Goal: Task Accomplishment & Management: Manage account settings

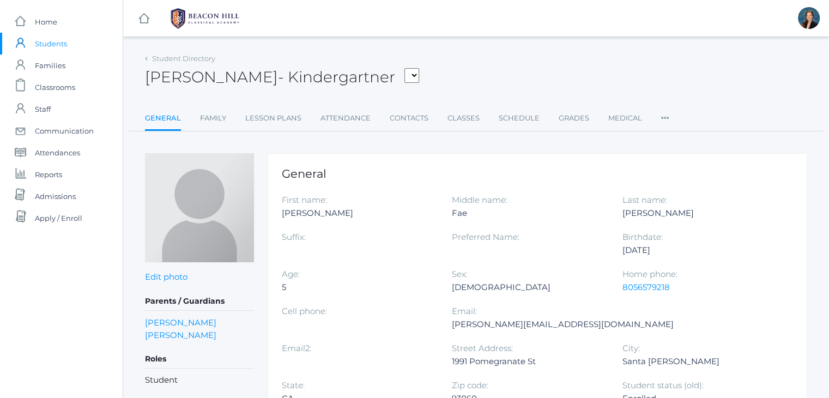
click at [51, 46] on span "Students" at bounding box center [51, 44] width 32 height 22
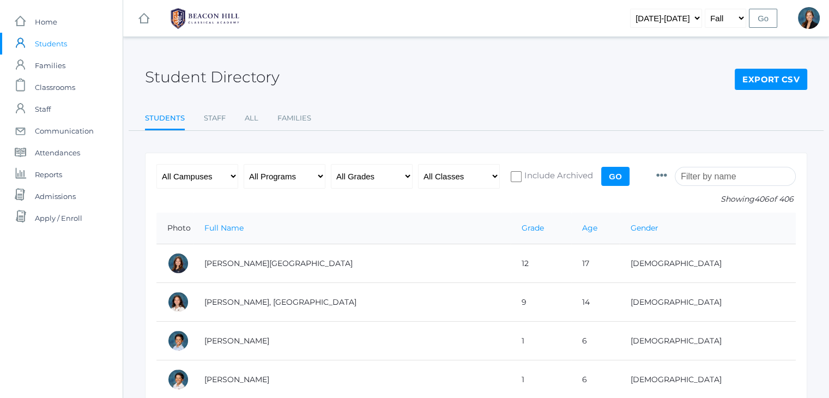
click at [711, 175] on input "search" at bounding box center [734, 176] width 121 height 19
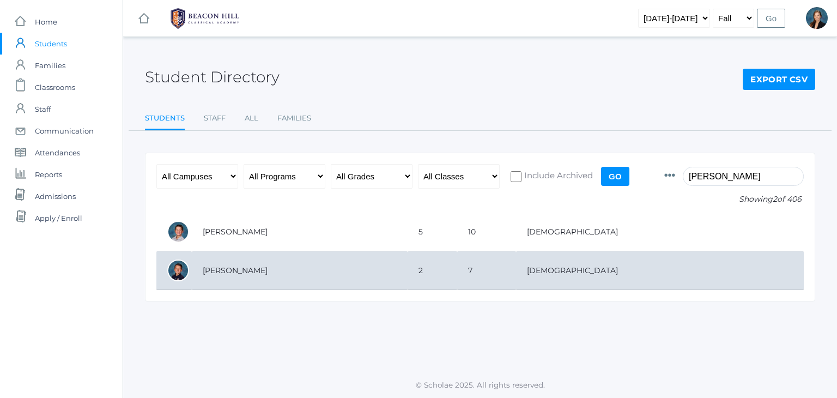
type input "herr"
click at [457, 256] on td "2" at bounding box center [433, 270] width 50 height 39
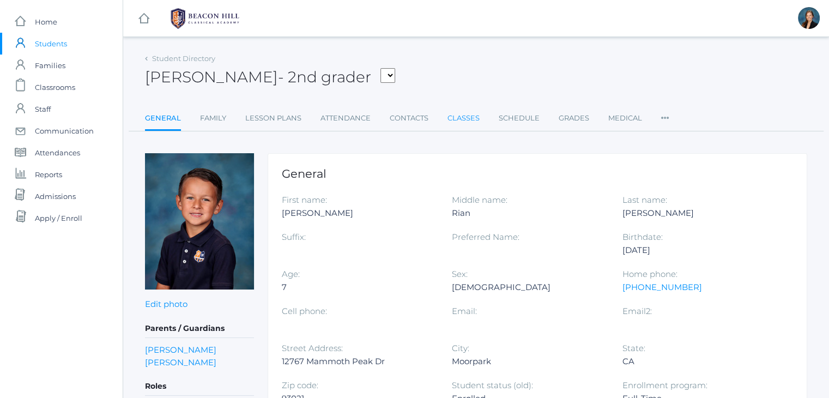
click at [463, 117] on link "Classes" at bounding box center [463, 118] width 32 height 22
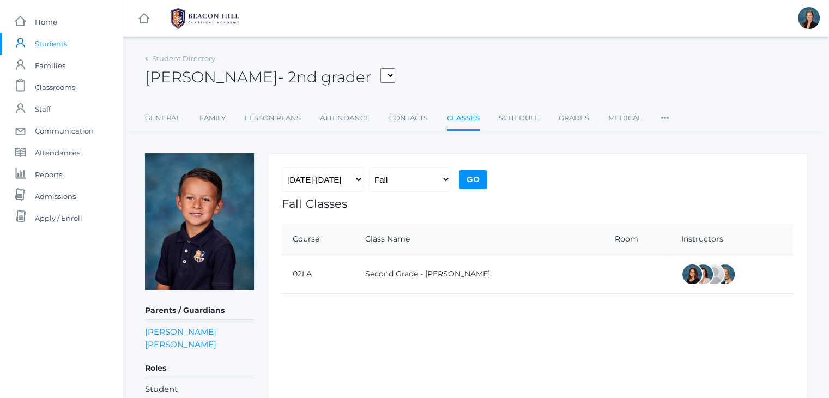
click at [53, 41] on span "Students" at bounding box center [51, 44] width 32 height 22
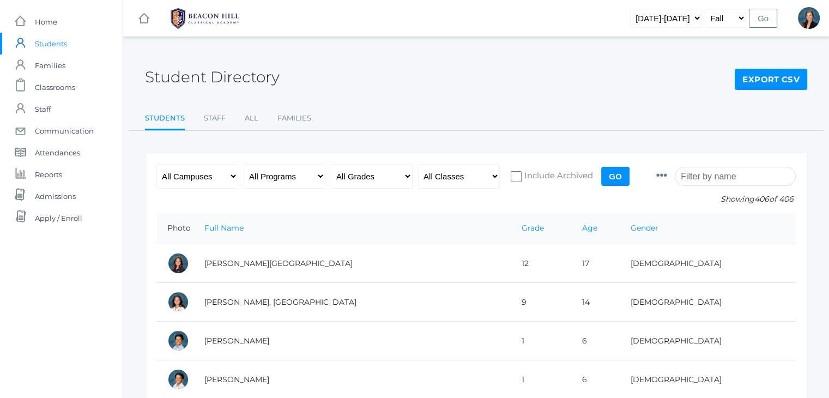
click at [702, 180] on input "search" at bounding box center [734, 176] width 121 height 19
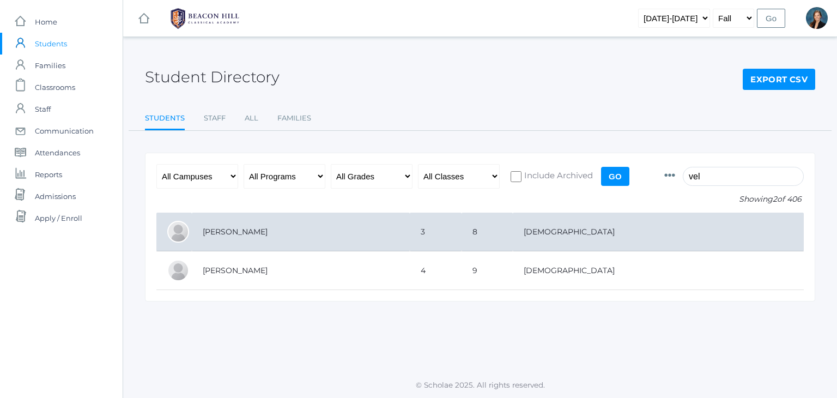
type input "vel"
click at [353, 235] on td "Velasquez, Addie" at bounding box center [301, 231] width 218 height 39
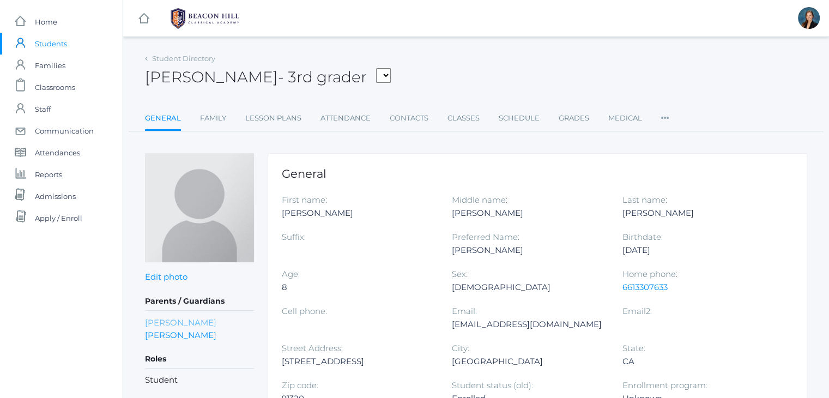
click at [185, 319] on link "Sandra Velasquez" at bounding box center [180, 322] width 71 height 13
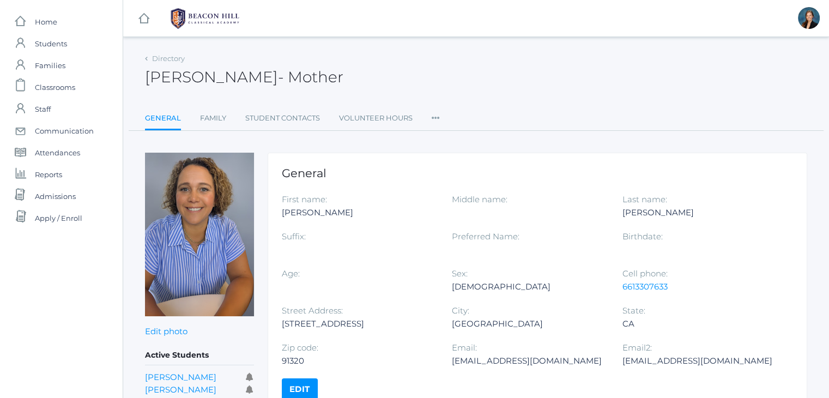
click at [509, 80] on div "Sandra Velasquez - Mother Sandra Velasquez Mother" at bounding box center [476, 71] width 662 height 40
click at [421, 55] on div "Sandra Velasquez - Mother Sandra Velasquez Mother" at bounding box center [476, 71] width 662 height 40
click at [532, 48] on div "icons/ui/navigation/hamburger Created with Sketch. icons/ui/navigation/home Cre…" at bounding box center [476, 228] width 706 height 456
click at [61, 86] on span "Classrooms" at bounding box center [55, 87] width 40 height 22
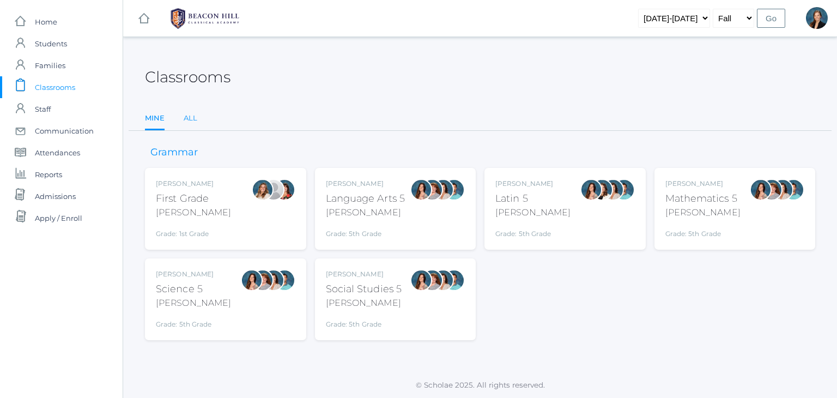
click at [190, 121] on link "All" at bounding box center [191, 118] width 14 height 22
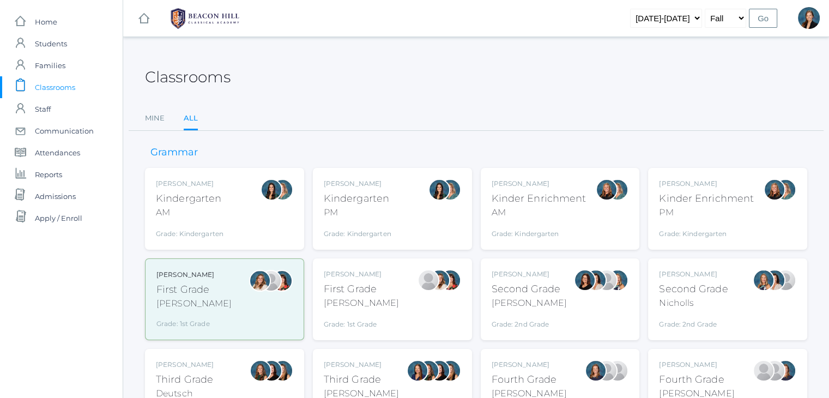
click at [217, 204] on div "Kindergarten" at bounding box center [190, 198] width 68 height 15
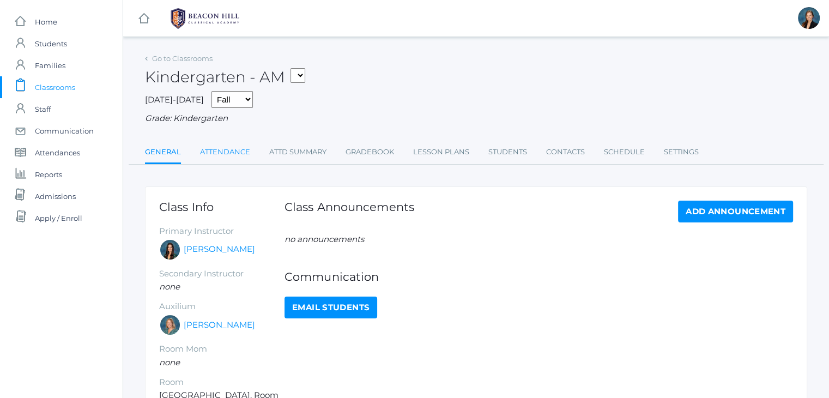
click at [229, 156] on link "Attendance" at bounding box center [225, 152] width 50 height 22
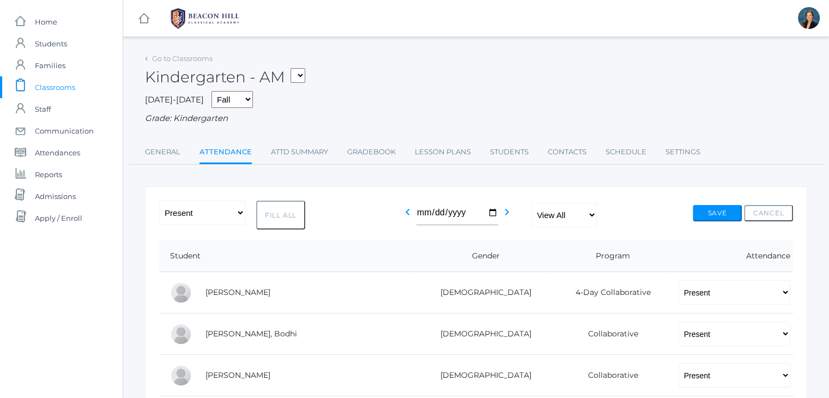
click at [40, 88] on span "Classrooms" at bounding box center [55, 87] width 40 height 22
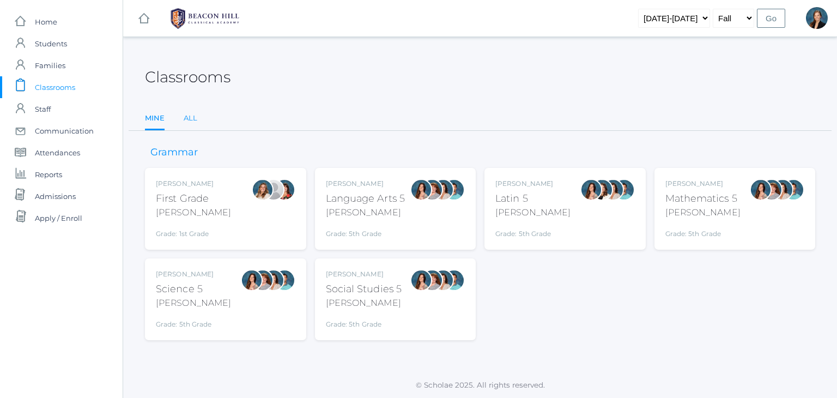
click at [193, 116] on link "All" at bounding box center [191, 118] width 14 height 22
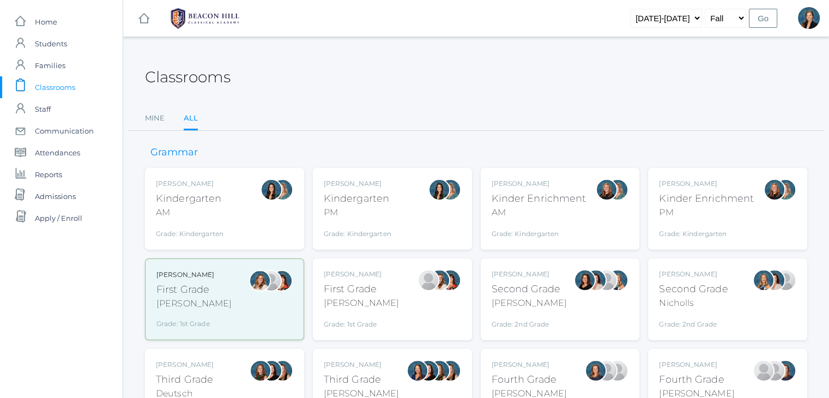
click at [563, 193] on div "Kinder Enrichment" at bounding box center [538, 198] width 95 height 15
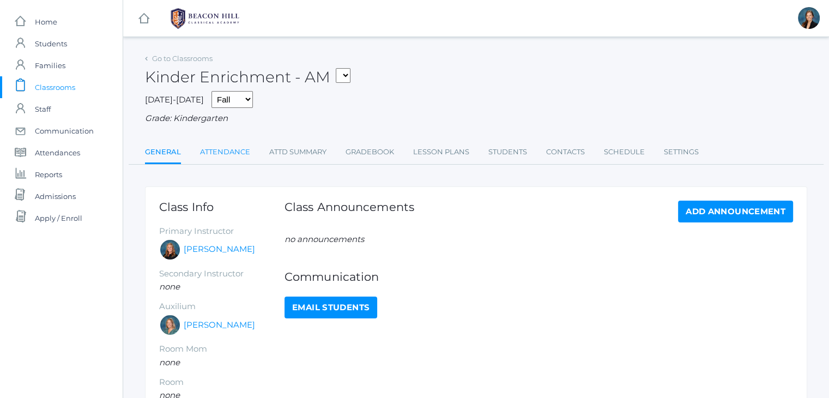
click at [224, 148] on link "Attendance" at bounding box center [225, 152] width 50 height 22
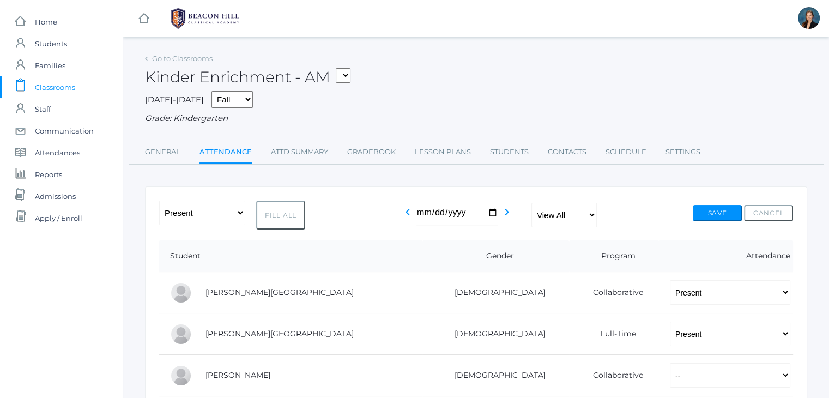
click at [70, 86] on span "Classrooms" at bounding box center [55, 87] width 40 height 22
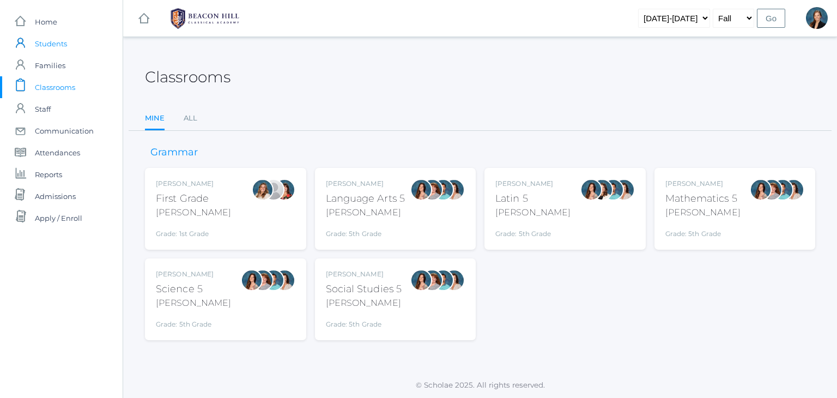
click at [44, 45] on span "Students" at bounding box center [51, 44] width 32 height 22
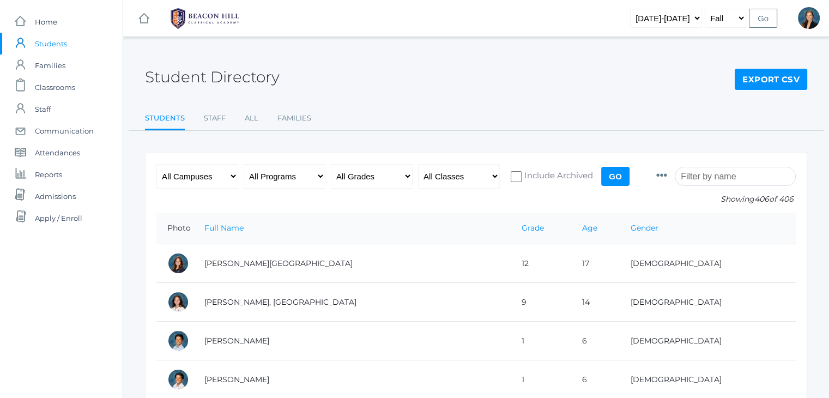
click at [718, 172] on input "search" at bounding box center [734, 176] width 121 height 19
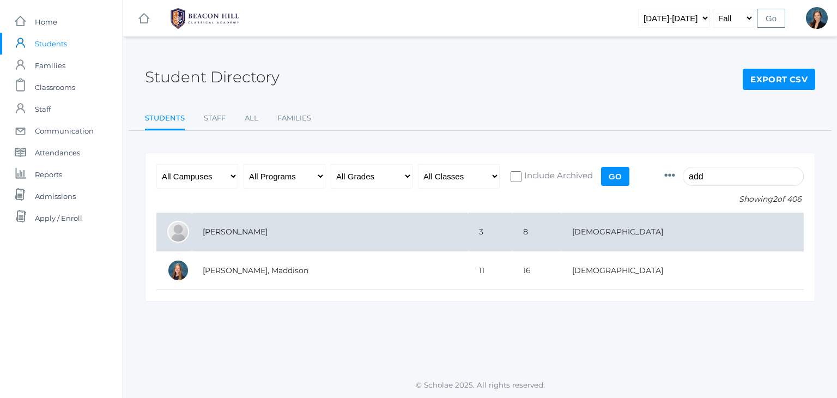
type input "add"
click at [429, 224] on td "Velasquez, Addie" at bounding box center [330, 231] width 276 height 39
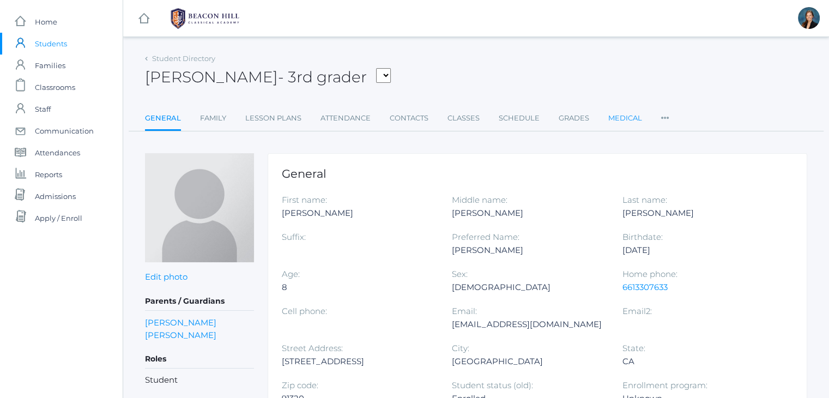
click at [616, 121] on link "Medical" at bounding box center [625, 118] width 34 height 22
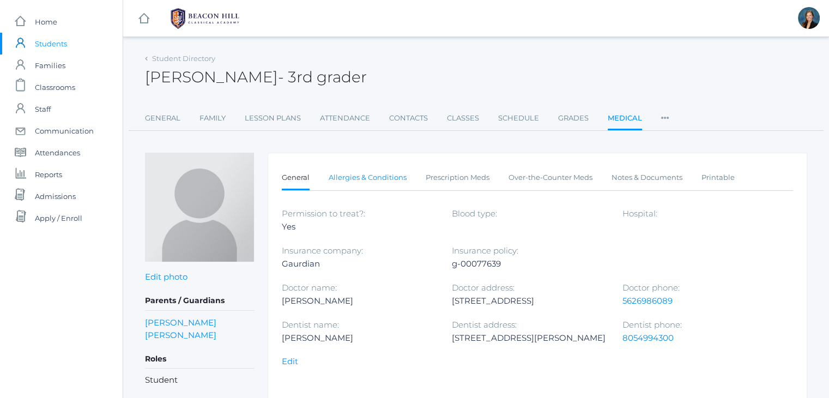
click at [392, 179] on link "Allergies & Conditions" at bounding box center [368, 178] width 78 height 22
click at [55, 90] on span "Classrooms" at bounding box center [55, 87] width 40 height 22
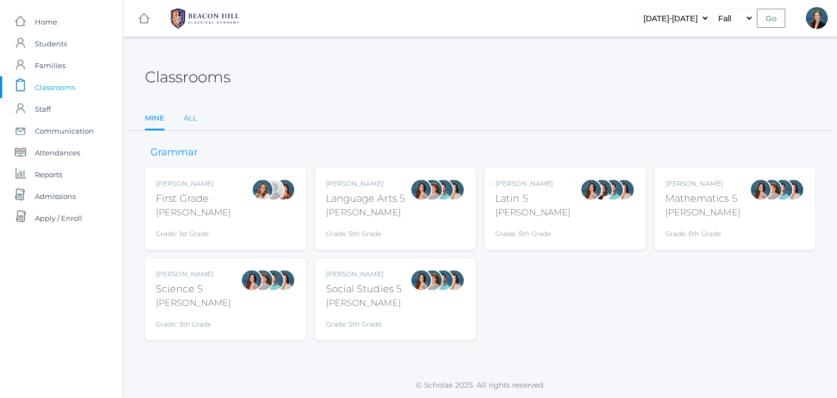
click at [194, 117] on link "All" at bounding box center [191, 118] width 14 height 22
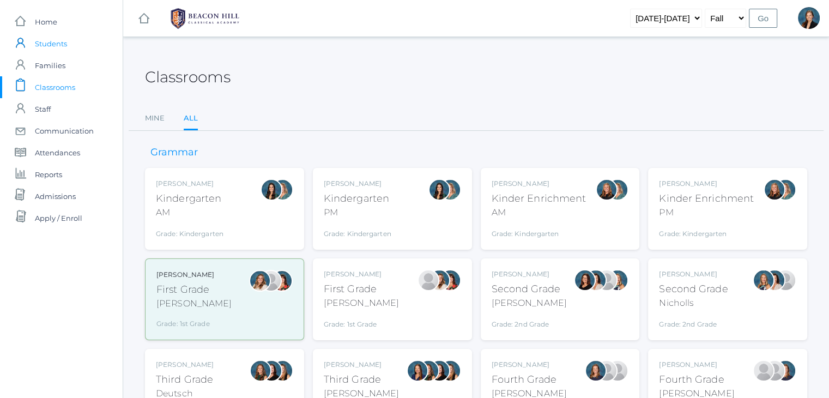
click at [53, 45] on span "Students" at bounding box center [51, 44] width 32 height 22
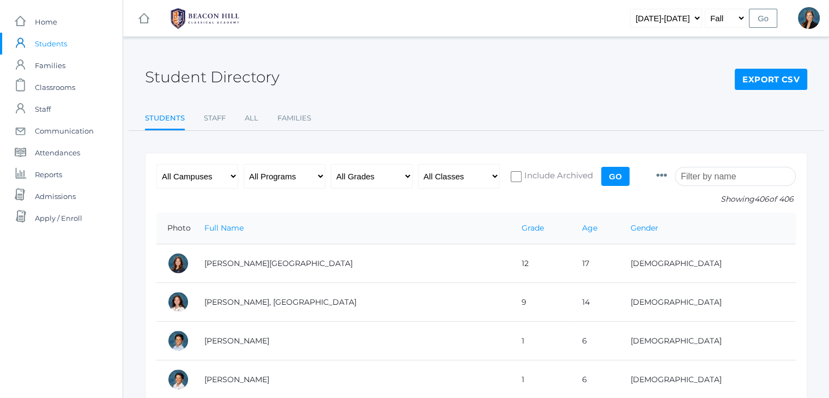
click at [714, 171] on input "search" at bounding box center [734, 176] width 121 height 19
type input "a"
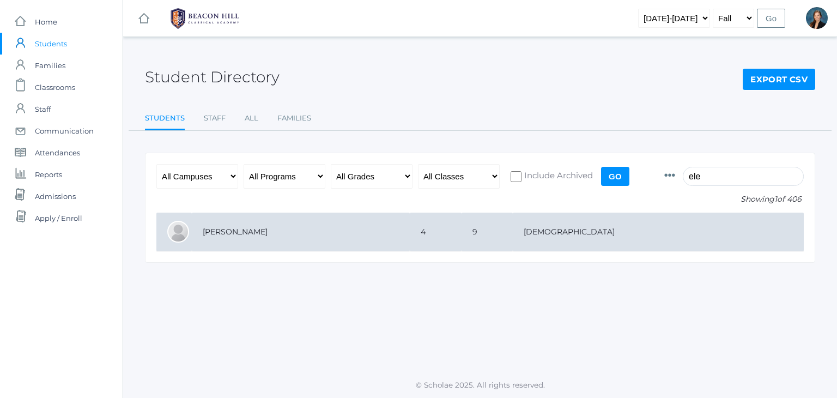
type input "ele"
click at [320, 234] on td "[PERSON_NAME]" at bounding box center [301, 231] width 218 height 39
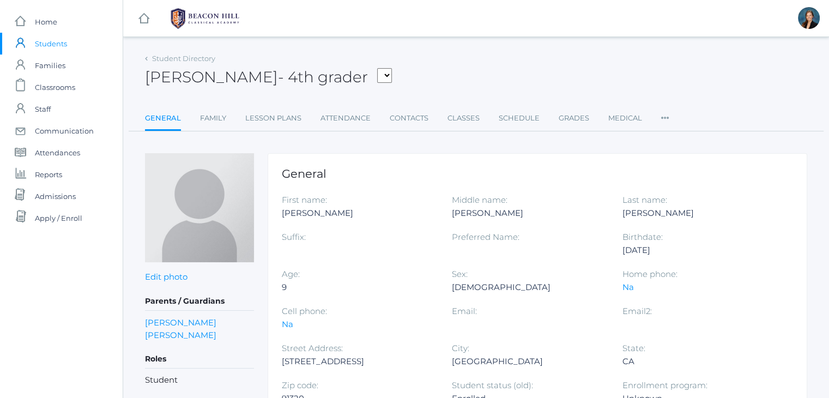
click at [496, 39] on div "icons/ui/navigation/hamburger Created with Sketch. icons/ui/navigation/home Cre…" at bounding box center [476, 347] width 706 height 694
click at [498, 61] on div "[PERSON_NAME] - 4th grader [PERSON_NAME], [PERSON_NAME], [PERSON_NAME], [PERSON…" at bounding box center [476, 71] width 662 height 40
click at [453, 123] on link "Classes" at bounding box center [463, 118] width 32 height 22
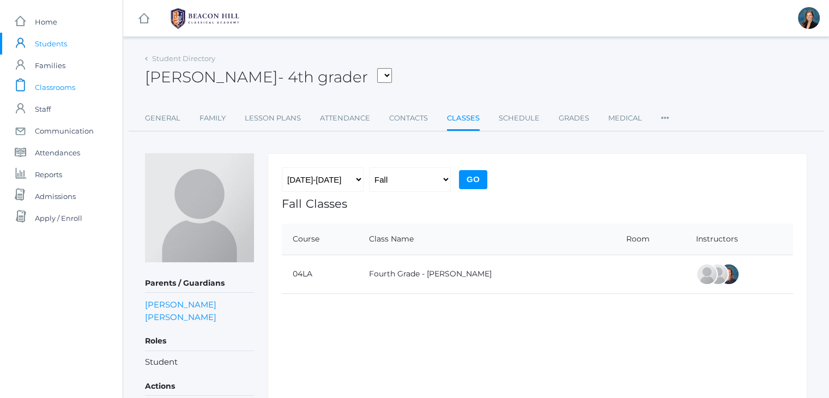
click at [56, 81] on span "Classrooms" at bounding box center [55, 87] width 40 height 22
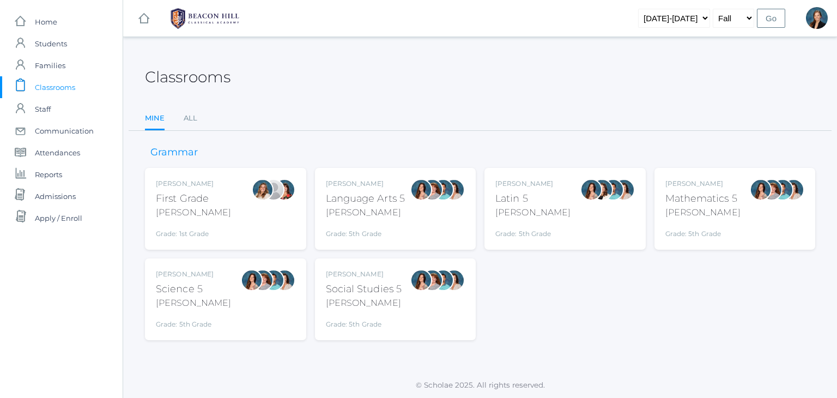
click at [366, 81] on div "Classrooms" at bounding box center [480, 71] width 670 height 40
click at [352, 110] on ul "Mine All" at bounding box center [480, 118] width 670 height 23
click at [188, 114] on link "All" at bounding box center [191, 118] width 14 height 22
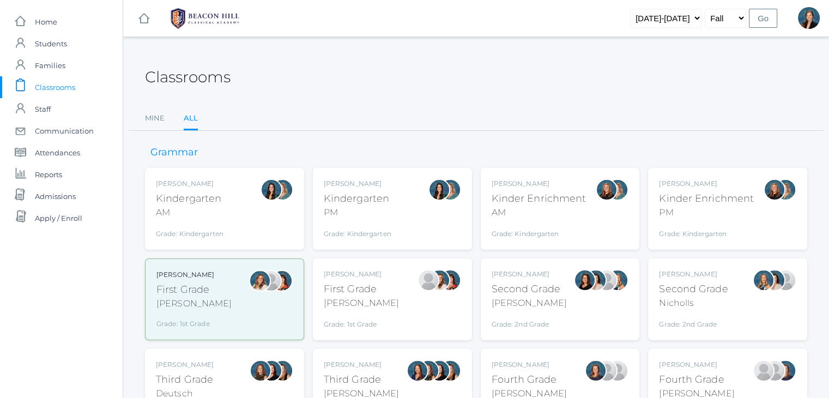
click at [332, 320] on div "Grade: 1st Grade" at bounding box center [361, 321] width 75 height 15
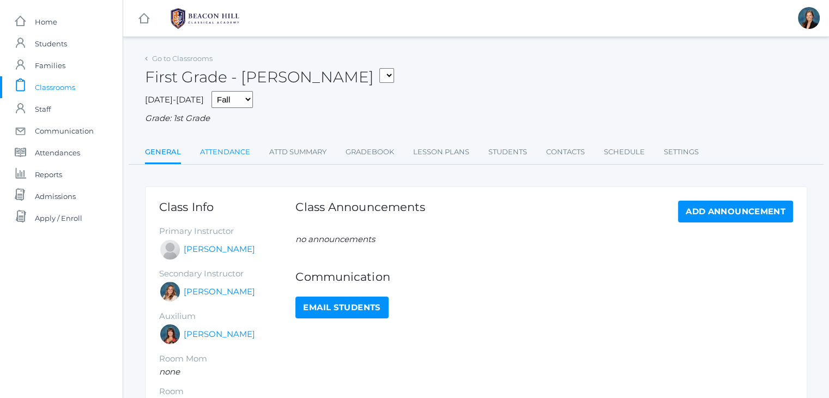
click at [220, 142] on link "Attendance" at bounding box center [225, 152] width 50 height 22
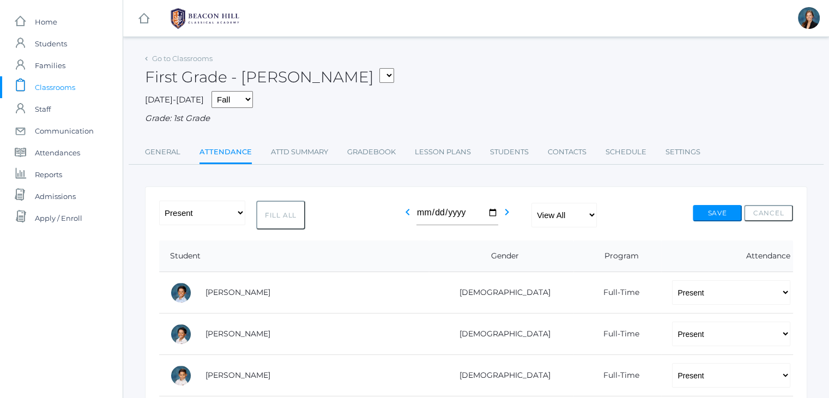
click at [71, 87] on span "Classrooms" at bounding box center [55, 87] width 40 height 22
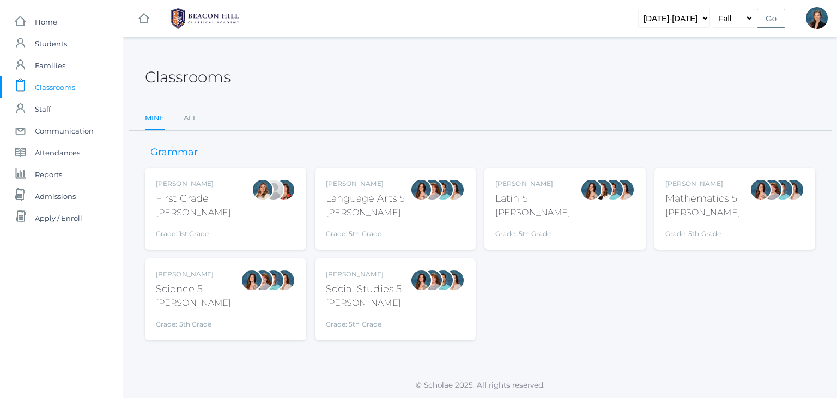
click at [218, 181] on div "[PERSON_NAME] First Grade [PERSON_NAME] Grade: 1st Grade 01LA" at bounding box center [225, 209] width 139 height 60
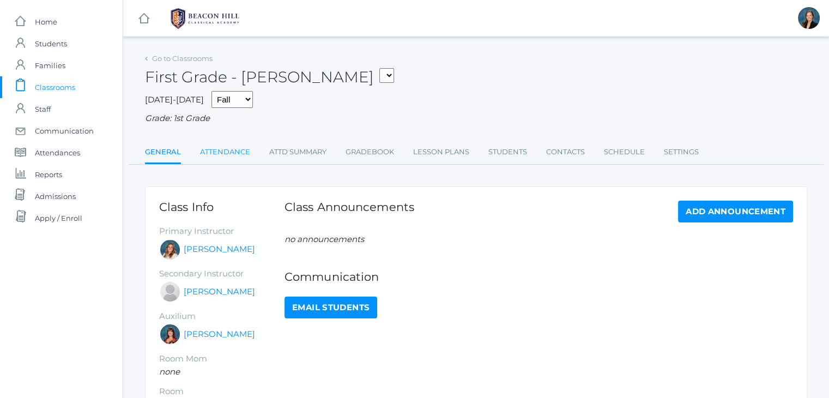
click at [236, 148] on link "Attendance" at bounding box center [225, 152] width 50 height 22
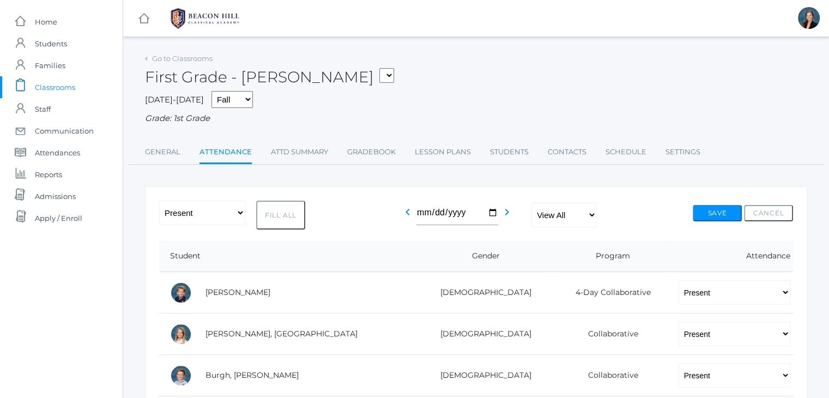
click at [66, 88] on span "Classrooms" at bounding box center [55, 87] width 40 height 22
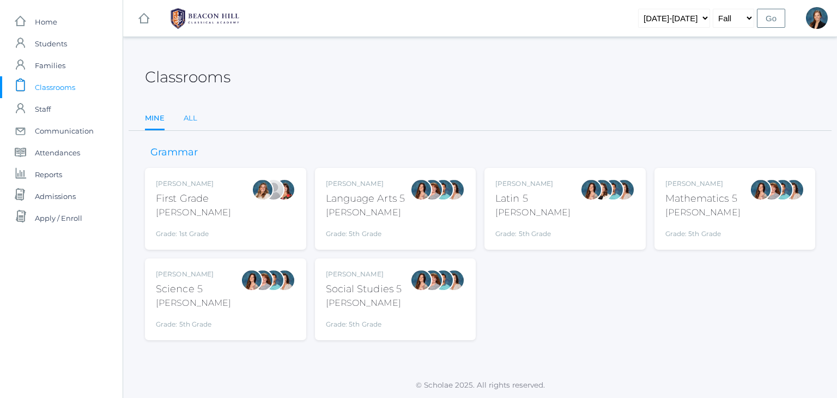
click at [192, 119] on link "All" at bounding box center [191, 118] width 14 height 22
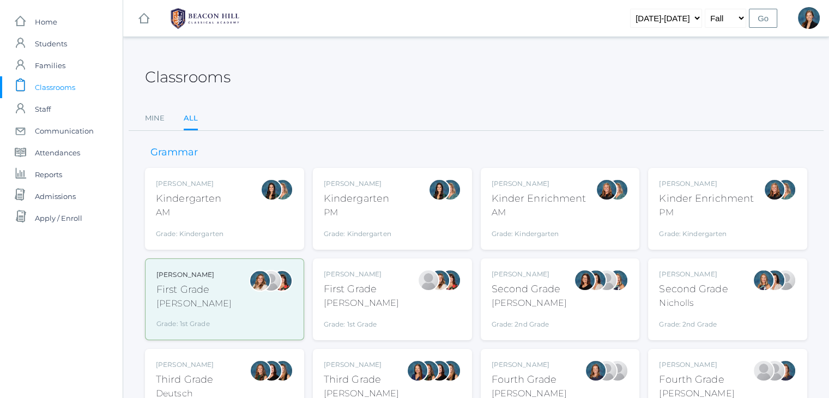
click at [543, 302] on div "[PERSON_NAME]" at bounding box center [528, 302] width 75 height 13
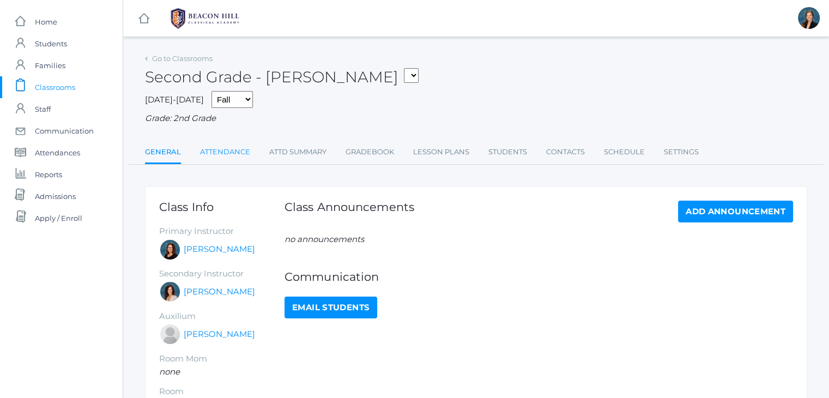
click at [235, 157] on link "Attendance" at bounding box center [225, 152] width 50 height 22
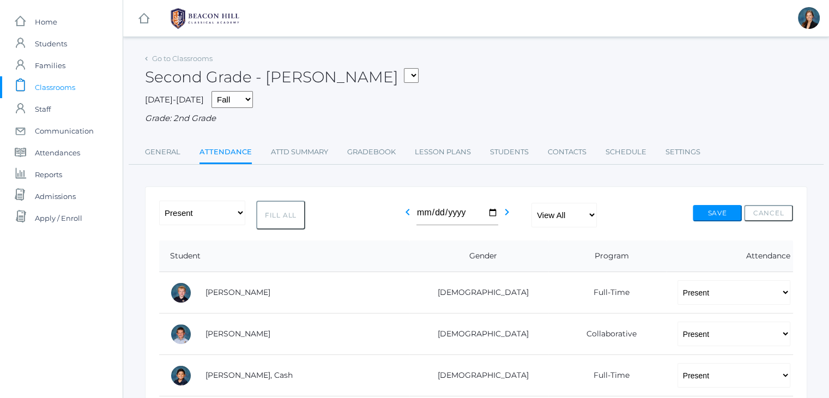
click at [65, 85] on span "Classrooms" at bounding box center [55, 87] width 40 height 22
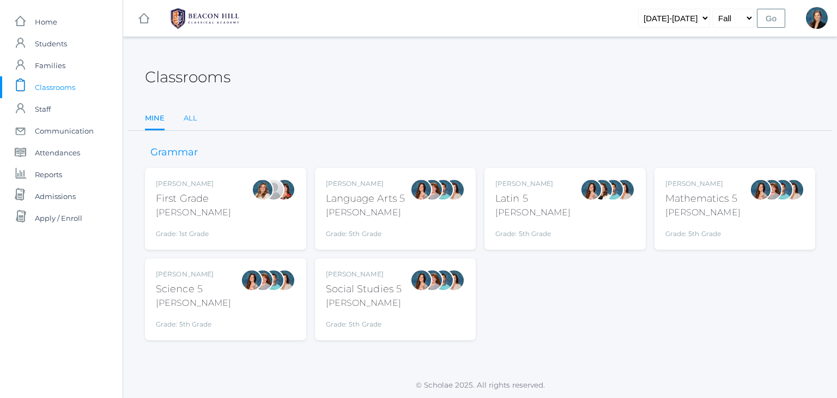
click at [190, 120] on link "All" at bounding box center [191, 118] width 14 height 22
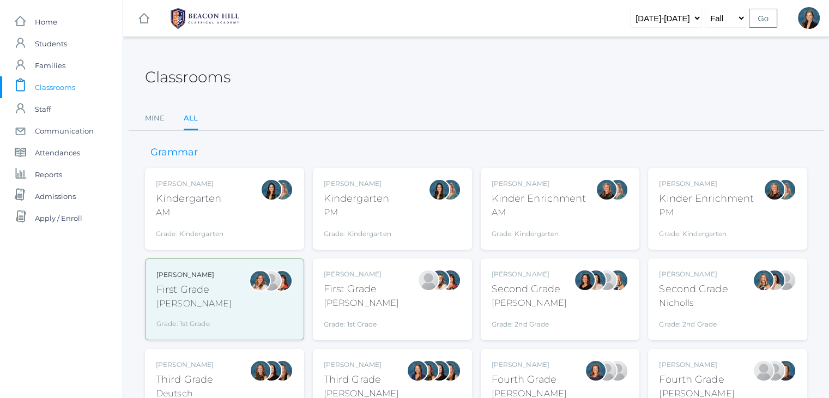
click at [666, 324] on div "Grade: 2nd Grade" at bounding box center [693, 321] width 69 height 15
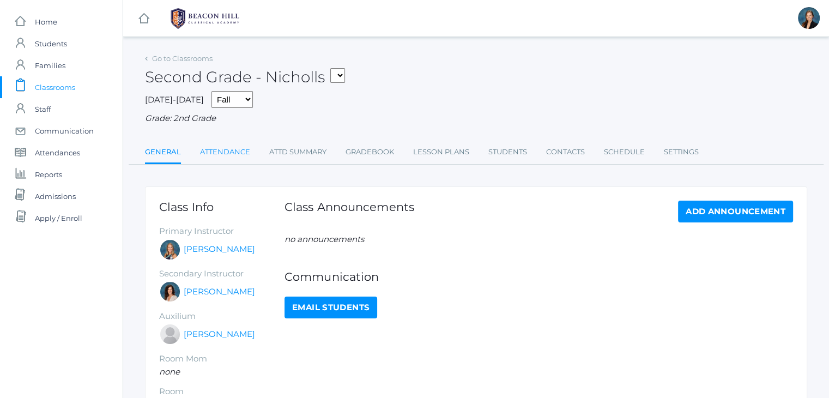
click at [220, 157] on link "Attendance" at bounding box center [225, 152] width 50 height 22
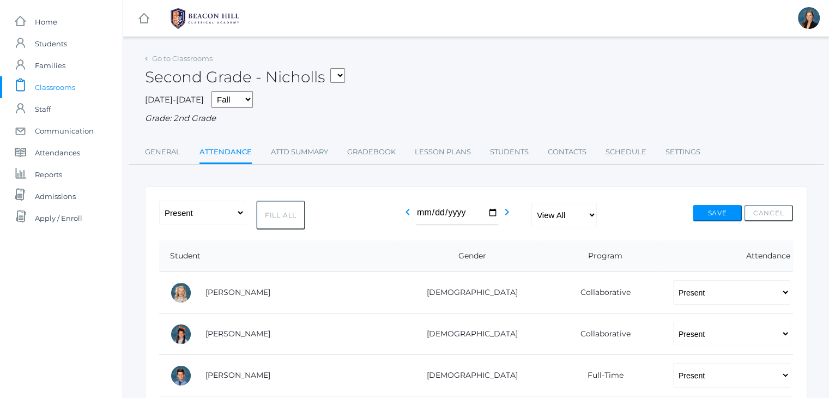
click at [59, 91] on span "Classrooms" at bounding box center [55, 87] width 40 height 22
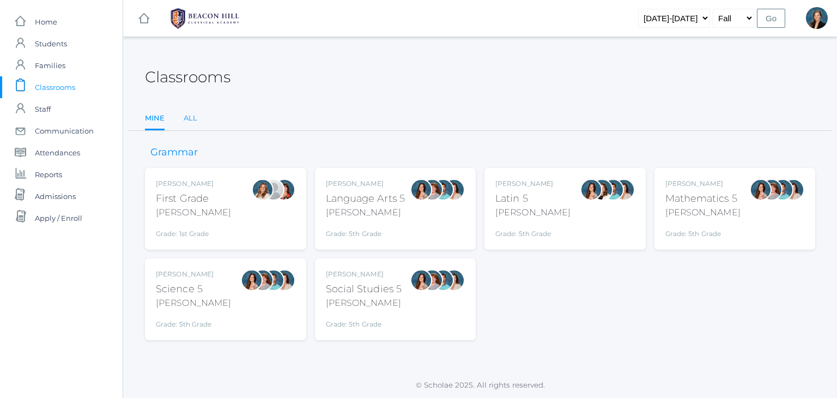
click at [188, 120] on link "All" at bounding box center [191, 118] width 14 height 22
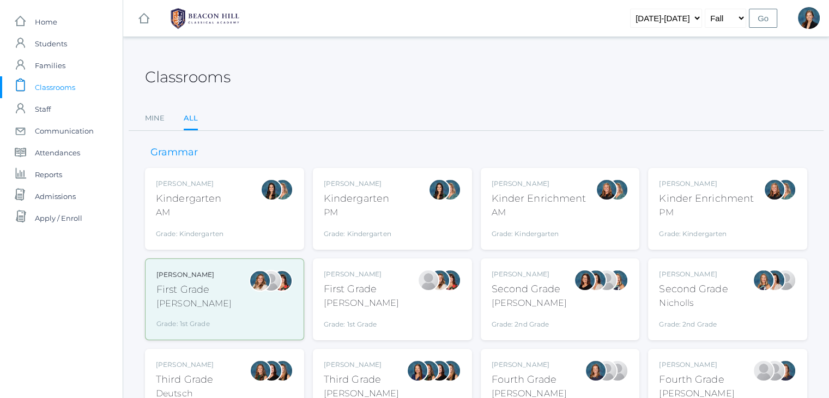
click at [202, 378] on div "Third Grade" at bounding box center [185, 379] width 58 height 15
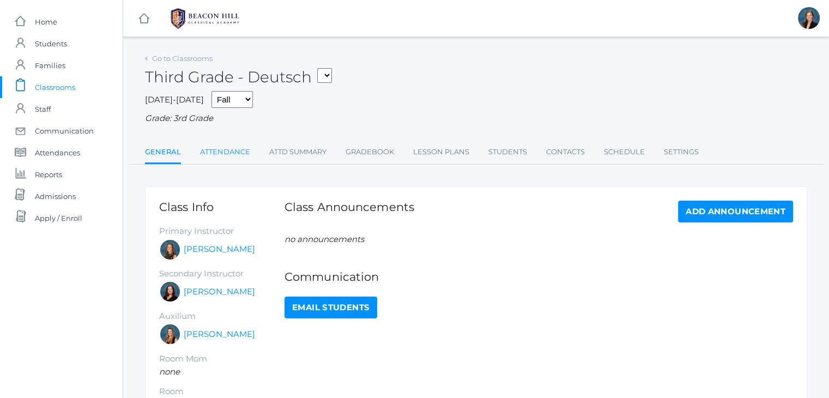
click at [218, 148] on link "Attendance" at bounding box center [225, 152] width 50 height 22
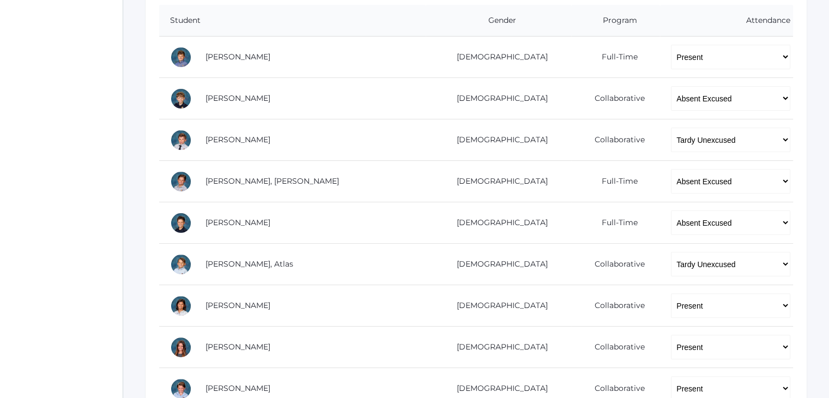
scroll to position [262, 0]
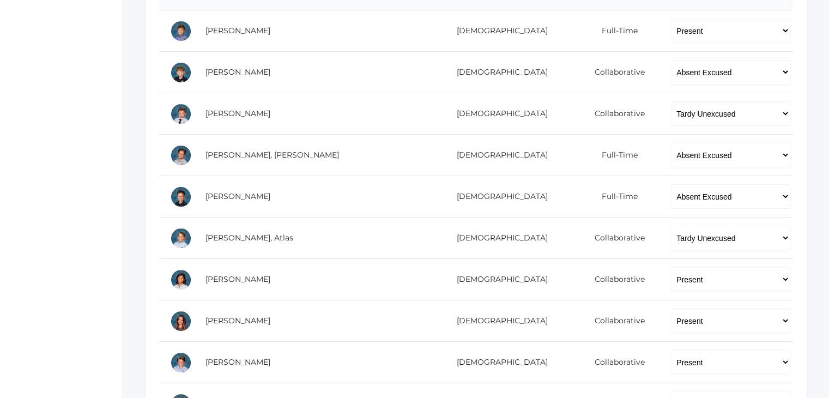
click at [0, 236] on div "icons/ui/navigation/home Created with Sketch. Home icons/user/plain Created wit…" at bounding box center [61, 351] width 123 height 1226
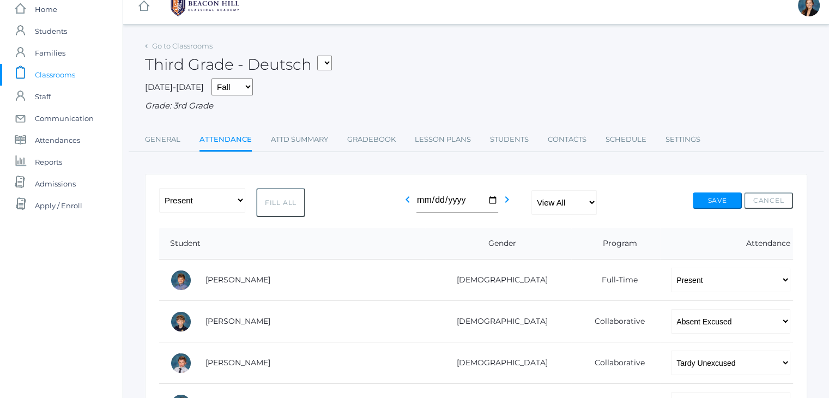
scroll to position [0, 0]
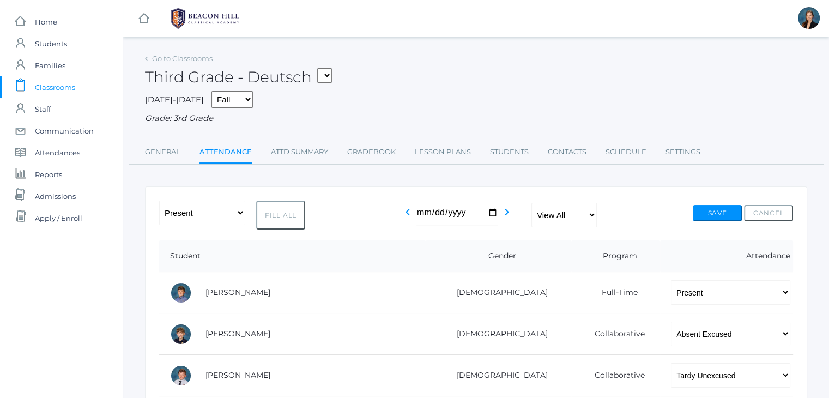
click at [62, 88] on span "Classrooms" at bounding box center [55, 87] width 40 height 22
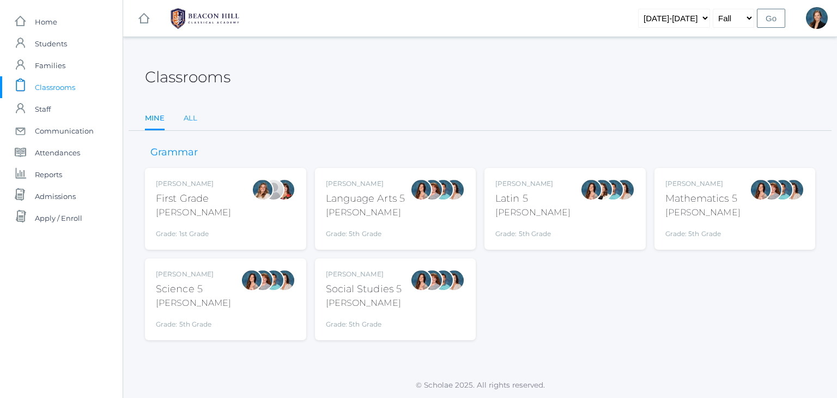
click at [186, 120] on link "All" at bounding box center [191, 118] width 14 height 22
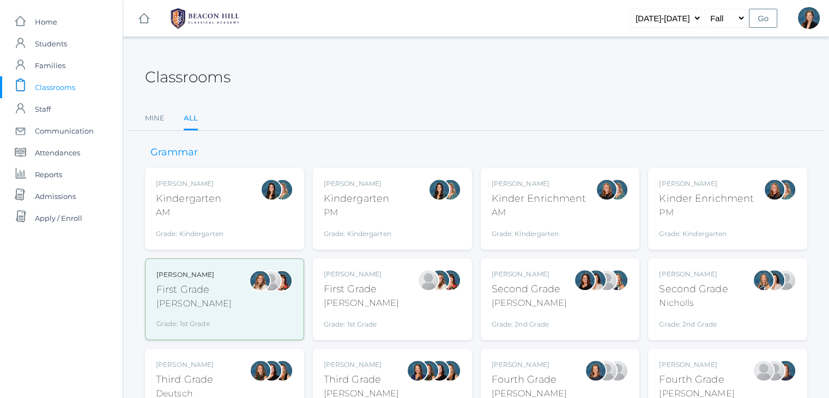
click at [522, 379] on div "Fourth Grade" at bounding box center [528, 379] width 75 height 15
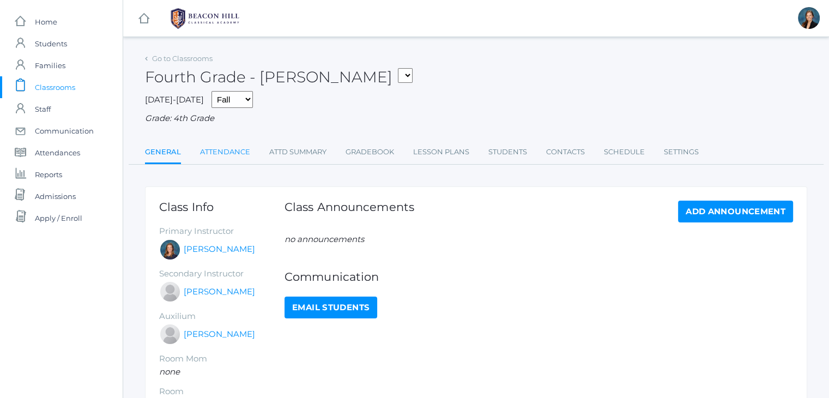
click at [235, 156] on link "Attendance" at bounding box center [225, 152] width 50 height 22
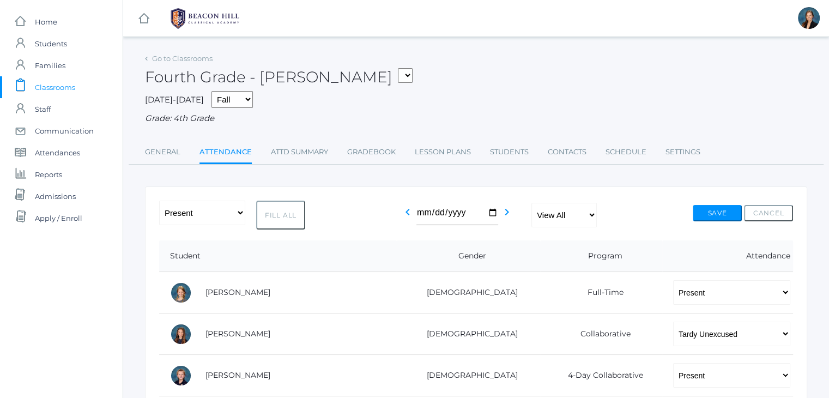
click at [62, 84] on span "Classrooms" at bounding box center [55, 87] width 40 height 22
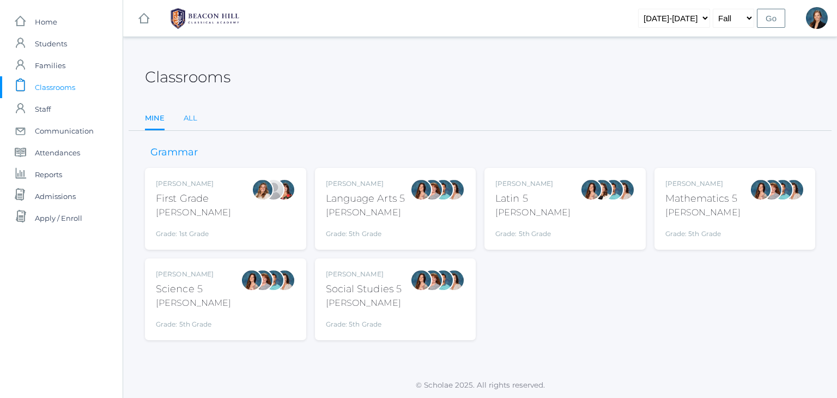
click at [187, 118] on link "All" at bounding box center [191, 118] width 14 height 22
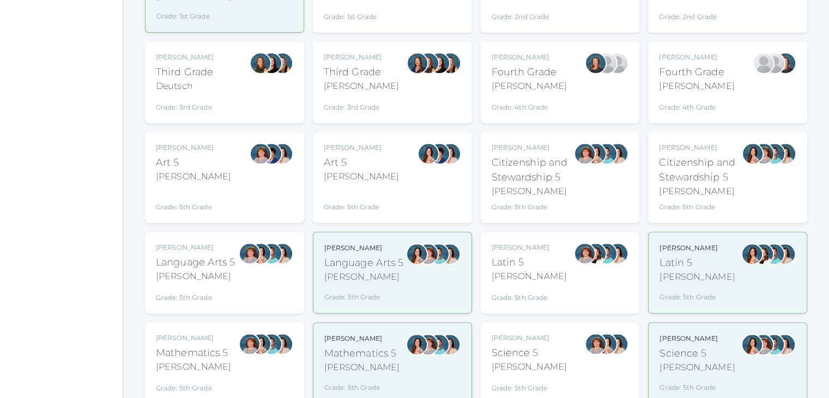
scroll to position [327, 0]
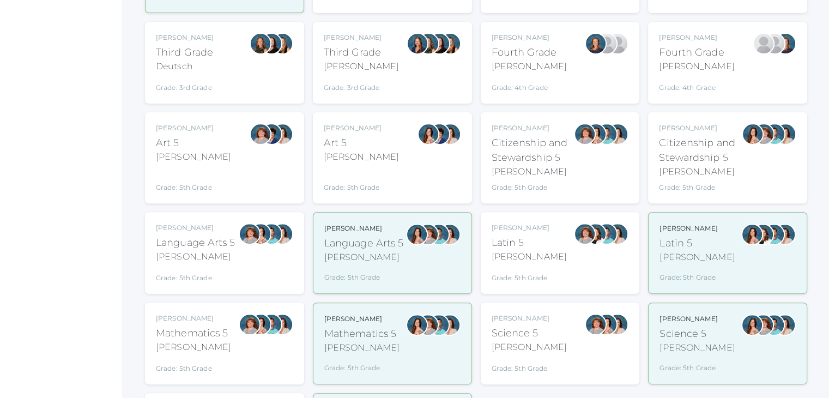
click at [358, 249] on div "Language Arts 5" at bounding box center [364, 243] width 80 height 15
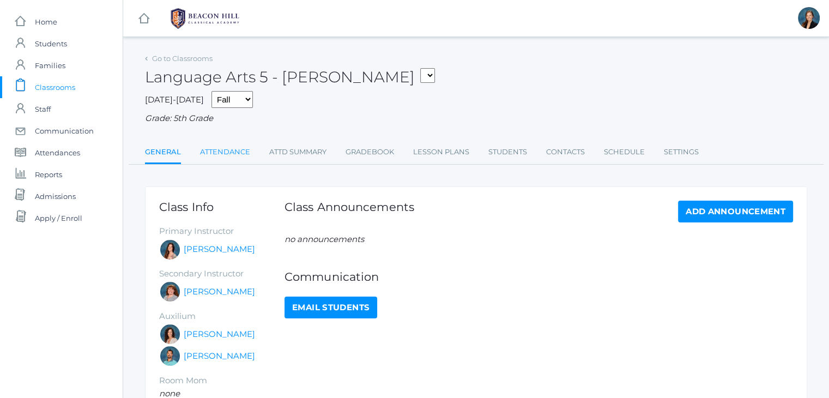
click at [232, 154] on link "Attendance" at bounding box center [225, 152] width 50 height 22
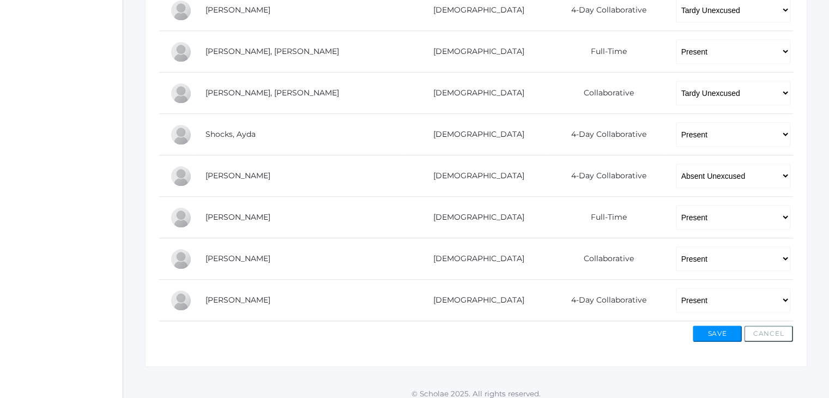
scroll to position [785, 0]
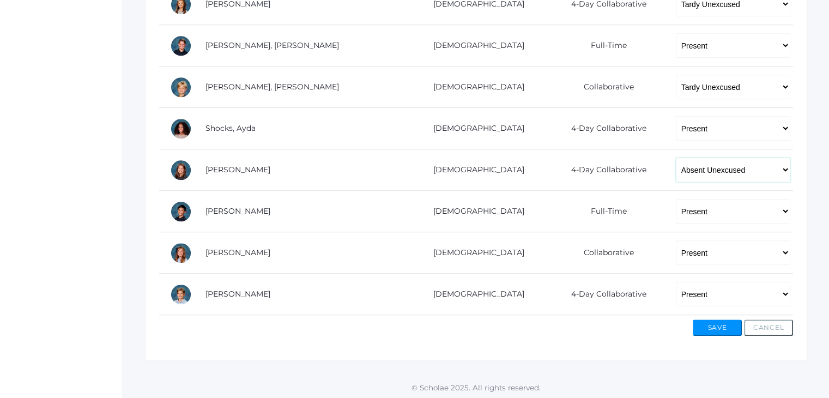
click at [676, 175] on select "-- Present Present-At-Home Tardy Excused Tardy Unexcused Absent Excused Absent …" at bounding box center [733, 169] width 115 height 25
select select "TE"
click at [676, 157] on select "-- Present Present-At-Home Tardy Excused Tardy Unexcused Absent Excused Absent …" at bounding box center [733, 169] width 115 height 25
click at [709, 325] on button "Save" at bounding box center [716, 327] width 49 height 16
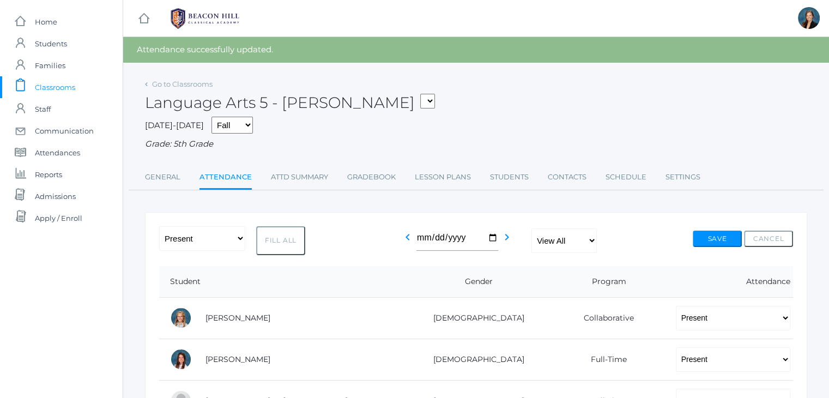
click at [63, 84] on span "Classrooms" at bounding box center [55, 87] width 40 height 22
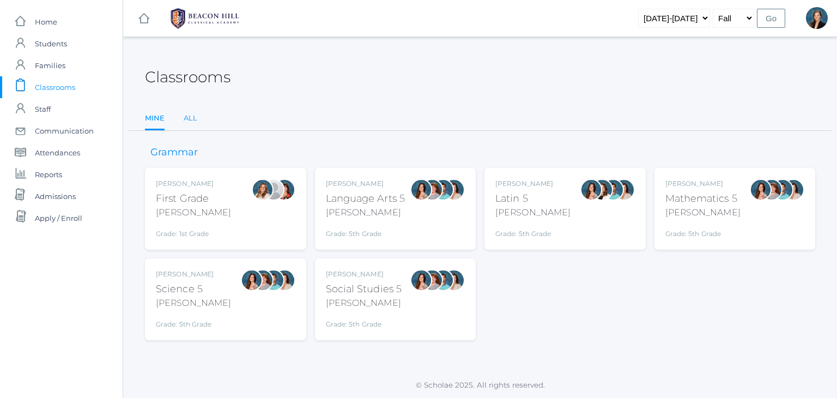
click at [187, 120] on link "All" at bounding box center [191, 118] width 14 height 22
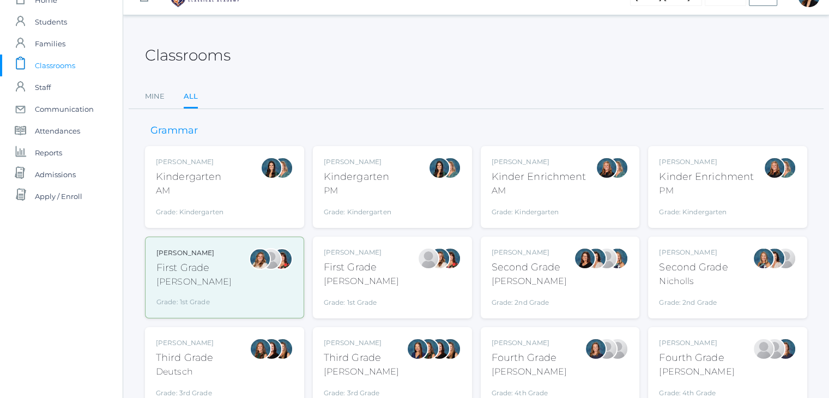
scroll to position [44, 0]
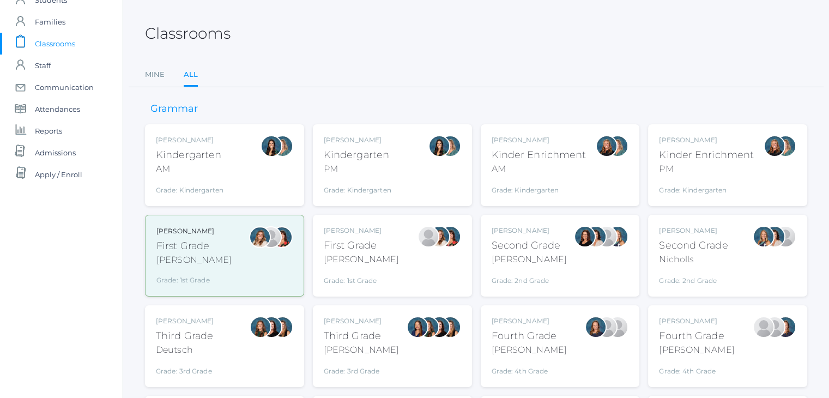
click at [347, 350] on div "Webster" at bounding box center [361, 349] width 75 height 13
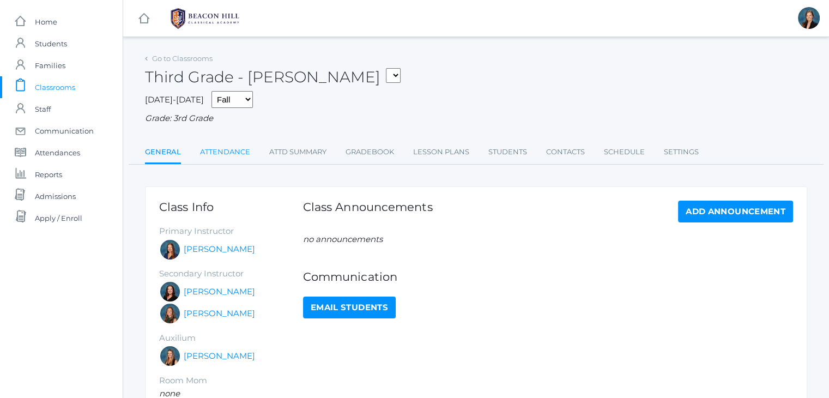
click at [215, 147] on link "Attendance" at bounding box center [225, 152] width 50 height 22
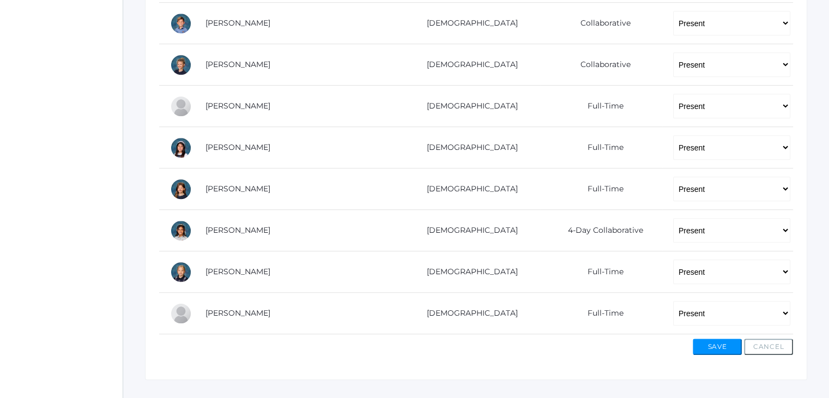
scroll to position [722, 0]
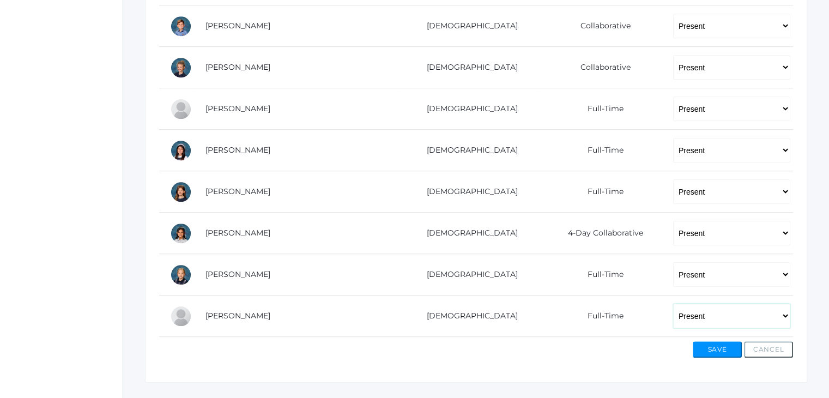
click at [673, 313] on select "-- Present Present-At-Home Tardy Excused Tardy Unexcused Absent Excused Absent …" at bounding box center [731, 315] width 117 height 25
select select "AE"
click at [673, 303] on select "-- Present Present-At-Home Tardy Excused Tardy Unexcused Absent Excused Absent …" at bounding box center [731, 315] width 117 height 25
click at [721, 347] on button "Save" at bounding box center [716, 349] width 49 height 16
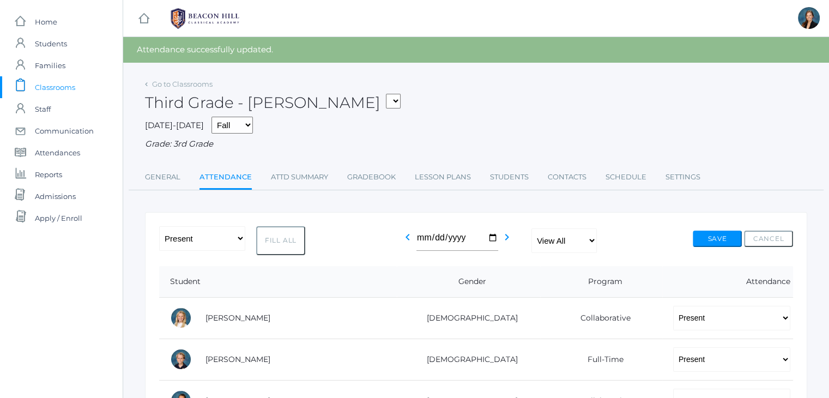
click at [493, 131] on div "[DATE]-[DATE] Fall Spring Grade: 3rd Grade" at bounding box center [476, 134] width 662 height 34
click at [46, 83] on span "Classrooms" at bounding box center [55, 87] width 40 height 22
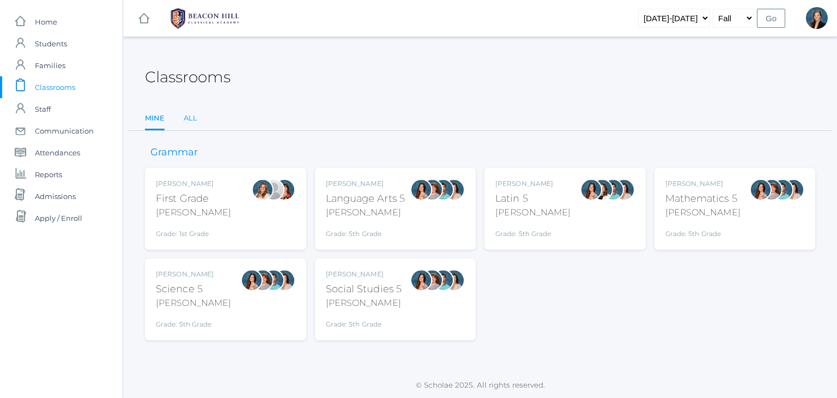
click at [187, 117] on link "All" at bounding box center [191, 118] width 14 height 22
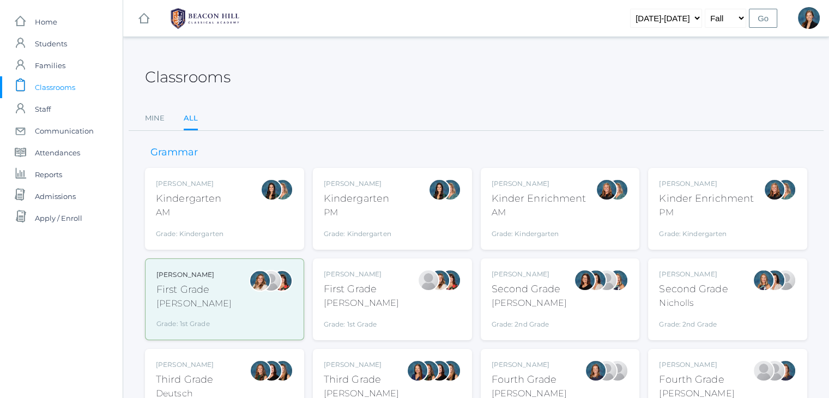
click at [712, 375] on div "Fourth Grade" at bounding box center [696, 379] width 75 height 15
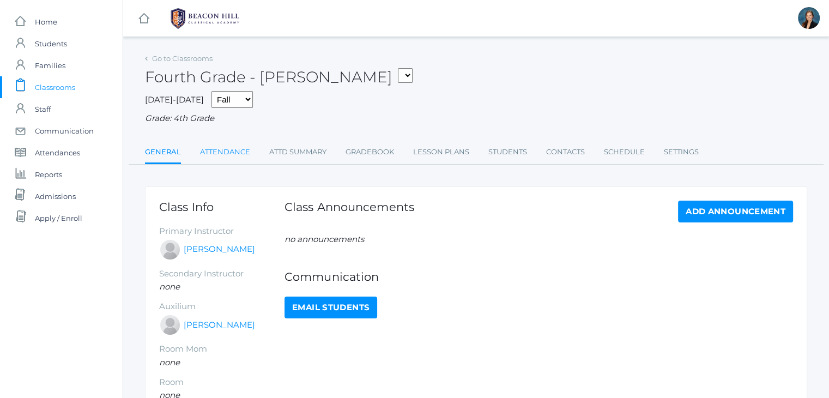
click at [227, 144] on link "Attendance" at bounding box center [225, 152] width 50 height 22
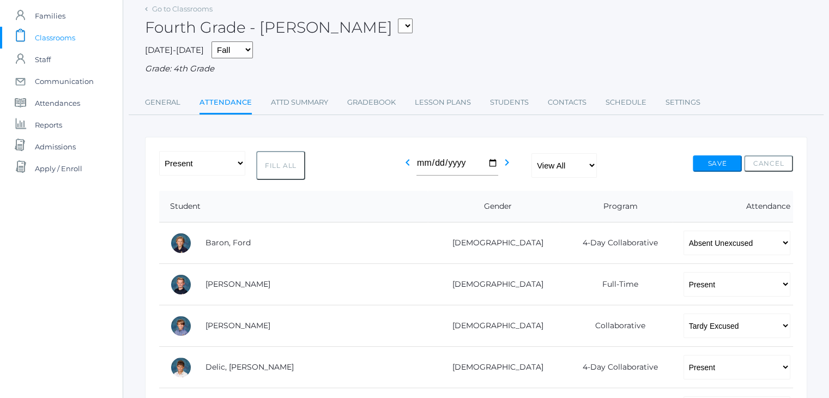
scroll to position [174, 0]
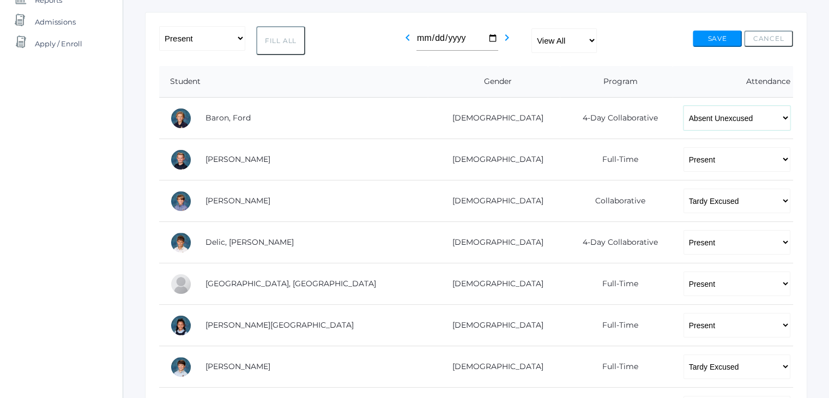
click at [683, 116] on select "-- Present Present-At-Home Tardy Excused Tardy Unexcused Absent Excused Absent …" at bounding box center [736, 118] width 107 height 25
click at [683, 106] on select "-- Present Present-At-Home Tardy Excused Tardy Unexcused Absent Excused Absent …" at bounding box center [736, 118] width 107 height 25
click at [683, 121] on select "-- Present Present-At-Home Tardy Excused Tardy Unexcused Absent Excused Absent …" at bounding box center [736, 118] width 107 height 25
select select "TE"
click at [683, 106] on select "-- Present Present-At-Home Tardy Excused Tardy Unexcused Absent Excused Absent …" at bounding box center [736, 118] width 107 height 25
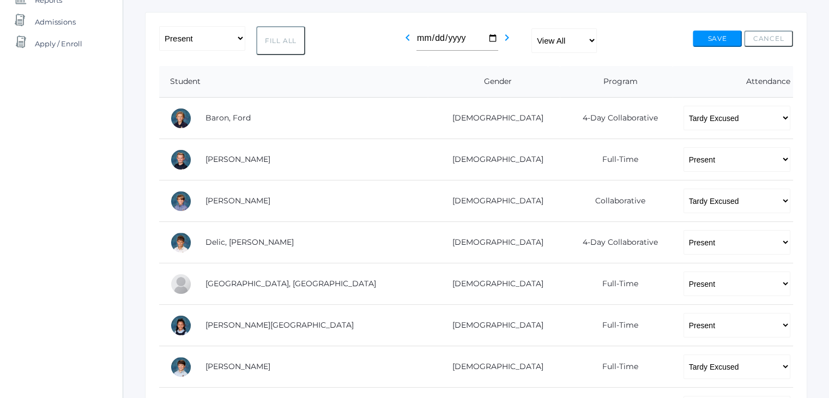
click at [633, 46] on div "-- Present Present-At-Home Tardy Excused Tardy Unexcused Absent Excused Absent …" at bounding box center [476, 40] width 634 height 29
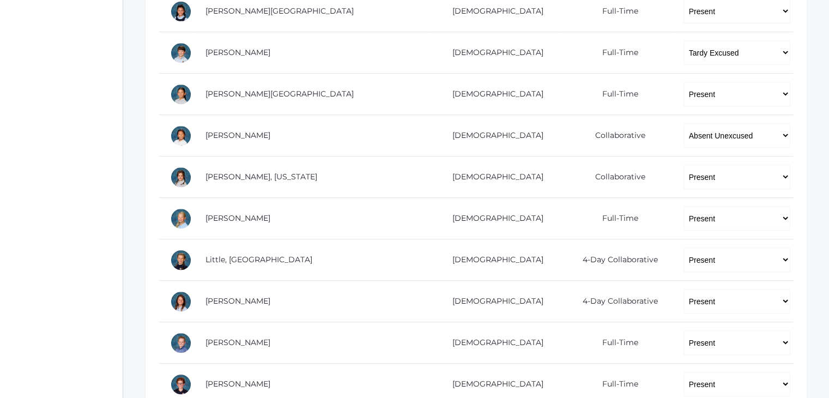
scroll to position [501, 0]
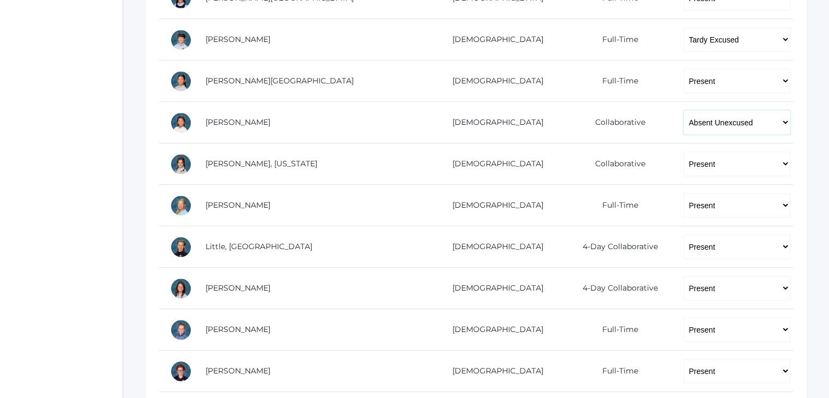
click at [683, 129] on select "-- Present Present-At-Home Tardy Excused Tardy Unexcused Absent Excused Absent …" at bounding box center [736, 122] width 107 height 25
select select "TE"
click at [683, 110] on select "-- Present Present-At-Home Tardy Excused Tardy Unexcused Absent Excused Absent …" at bounding box center [736, 122] width 107 height 25
click at [83, 133] on div "icons/ui/navigation/home Created with Sketch. Home icons/user/plain Created wit…" at bounding box center [61, 29] width 123 height 1061
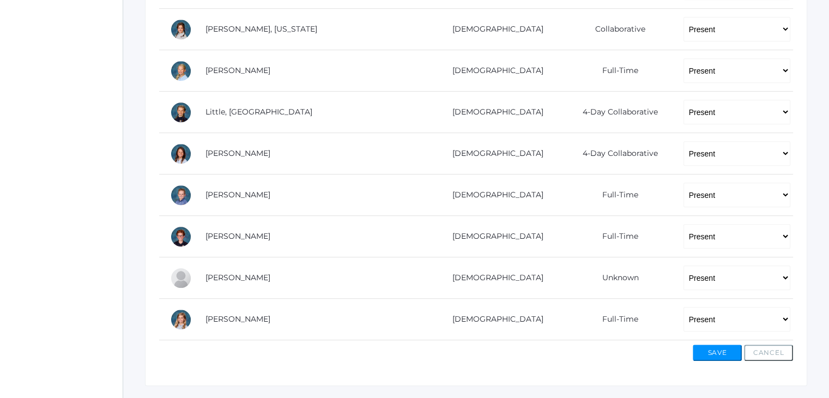
scroll to position [661, 0]
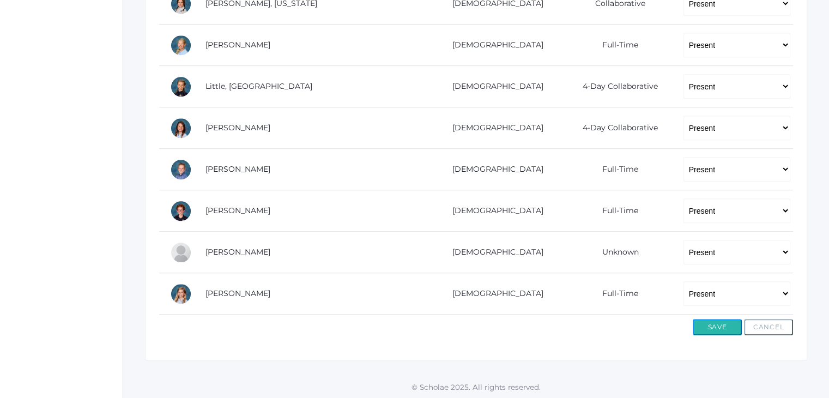
click at [706, 319] on button "Save" at bounding box center [716, 327] width 49 height 16
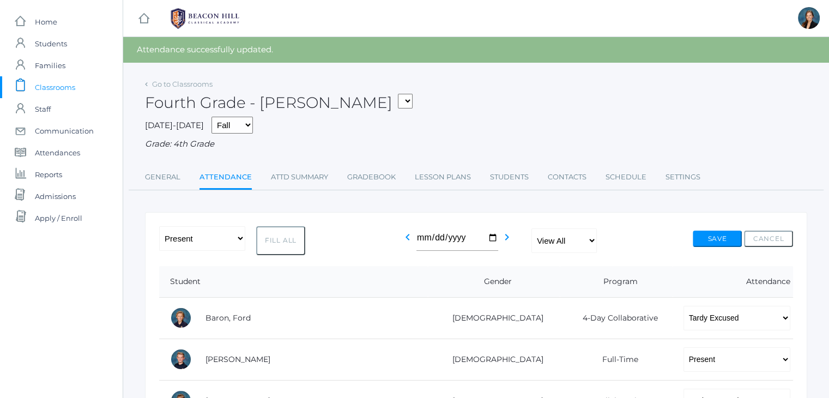
click at [55, 86] on span "Classrooms" at bounding box center [55, 87] width 40 height 22
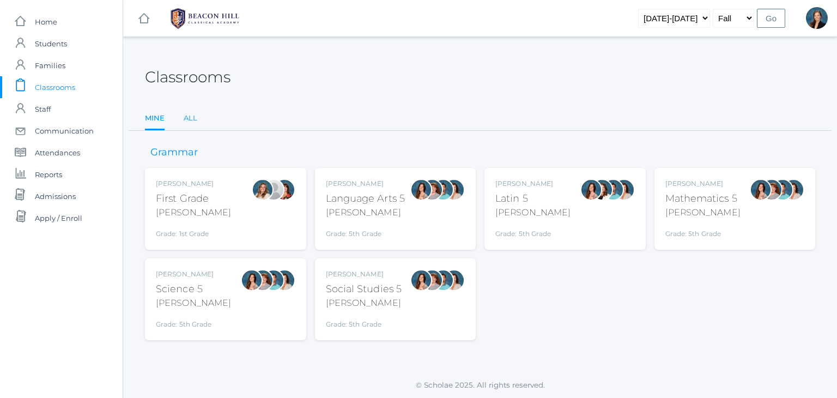
click at [191, 118] on link "All" at bounding box center [191, 118] width 14 height 22
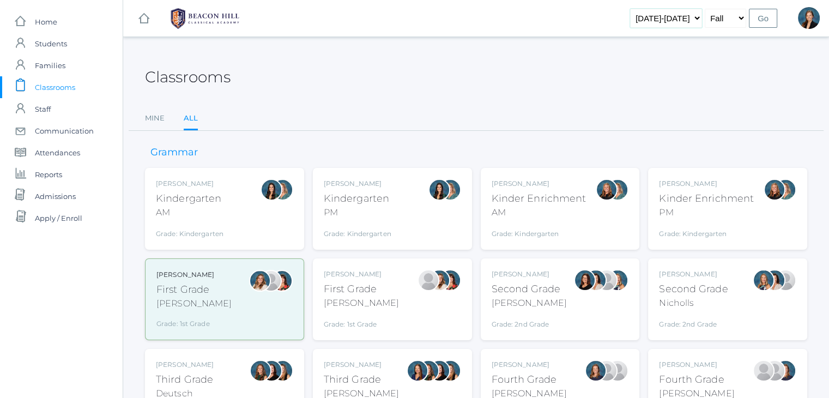
click at [651, 24] on select "2019-2020 2020-2021 2021-2022 2022-2023 2023-2024 2024-2025 2025-2026" at bounding box center [666, 18] width 72 height 19
click at [626, 62] on div "Classrooms" at bounding box center [476, 71] width 662 height 40
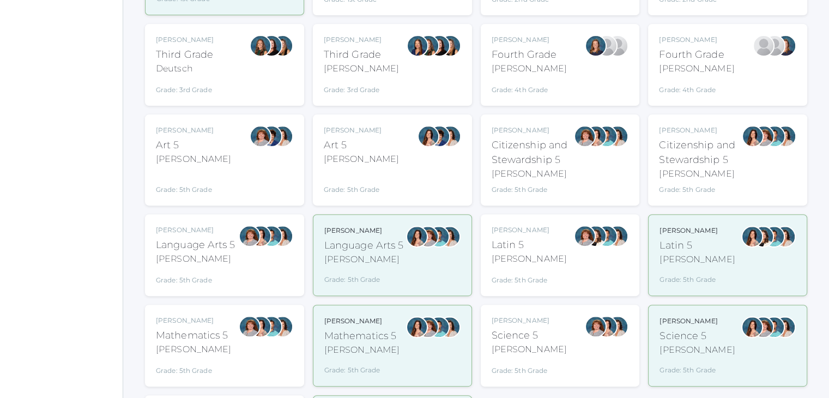
scroll to position [380, 0]
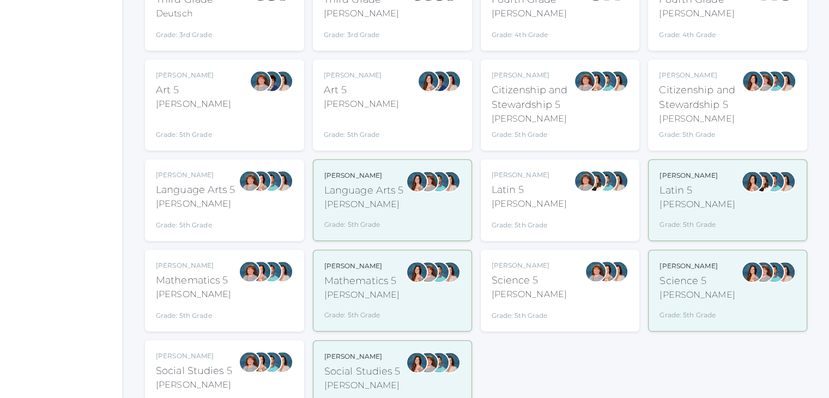
click at [203, 212] on div "Sarah Bence Language Arts 5 Bence Grade: 5th Grade 05LA" at bounding box center [196, 200] width 80 height 60
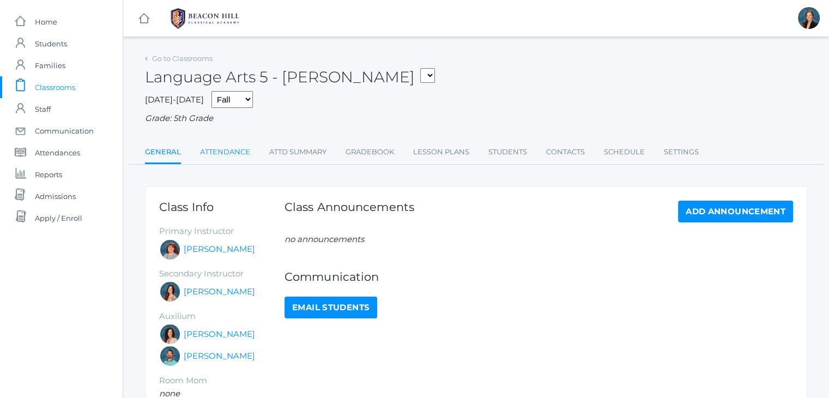
click at [222, 154] on link "Attendance" at bounding box center [225, 152] width 50 height 22
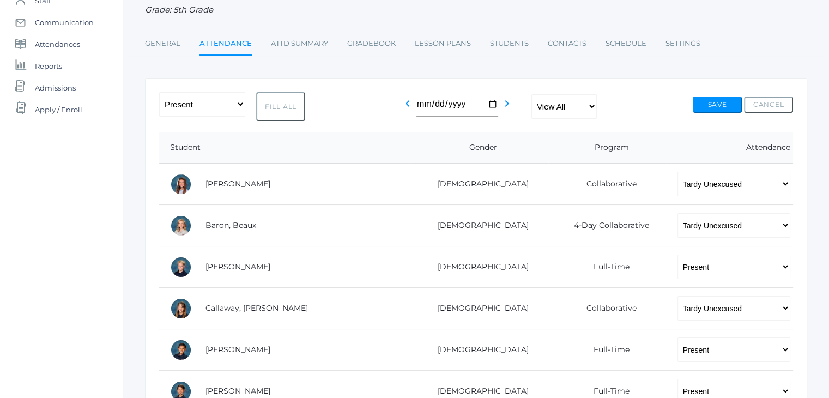
scroll to position [196, 0]
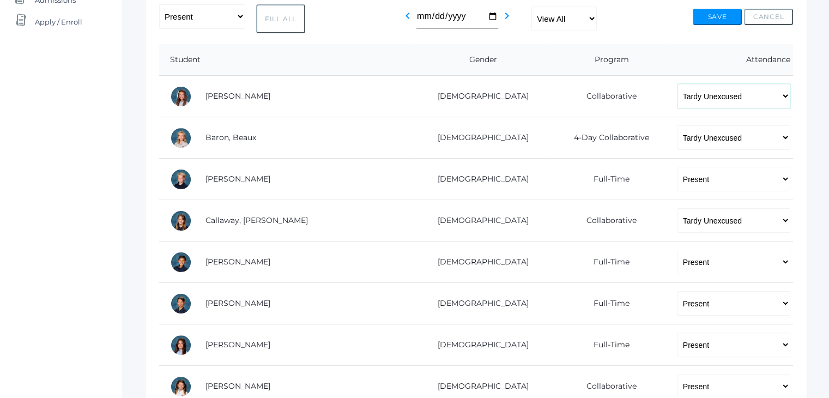
click at [677, 90] on select "-- Present Present-At-Home Tardy Excused Tardy Unexcused Absent Excused Absent …" at bounding box center [733, 96] width 113 height 25
select select "TE"
click at [677, 84] on select "-- Present Present-At-Home Tardy Excused Tardy Unexcused Absent Excused Absent …" at bounding box center [733, 96] width 113 height 25
click at [677, 144] on select "-- Present Present-At-Home Tardy Excused Tardy Unexcused Absent Excused Absent …" at bounding box center [733, 137] width 113 height 25
select select "TE"
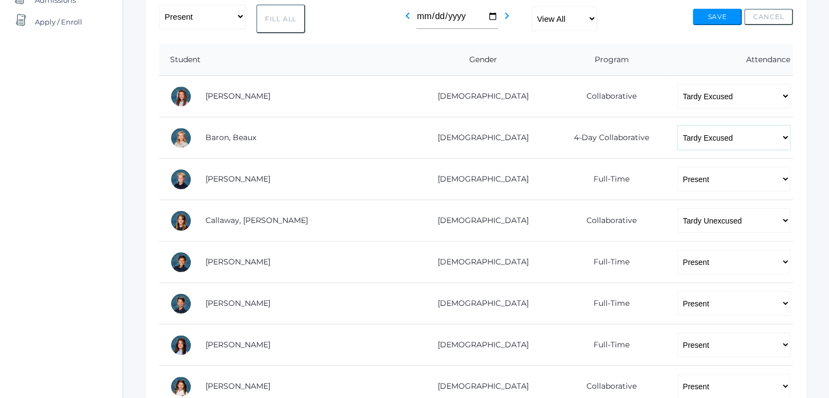
click at [677, 125] on select "-- Present Present-At-Home Tardy Excused Tardy Unexcused Absent Excused Absent …" at bounding box center [733, 137] width 113 height 25
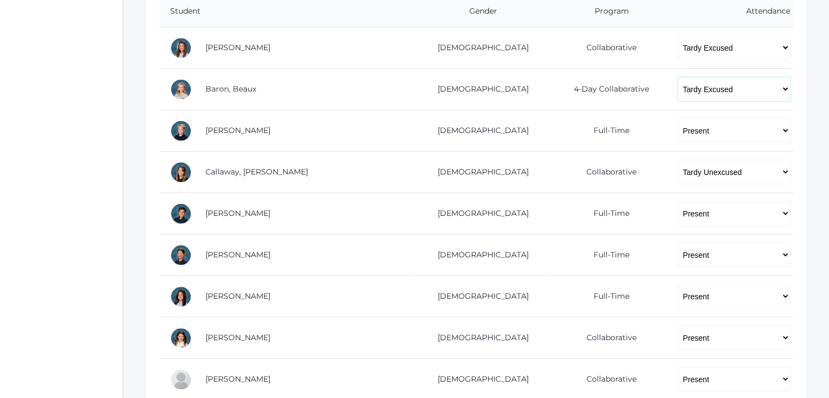
scroll to position [250, 0]
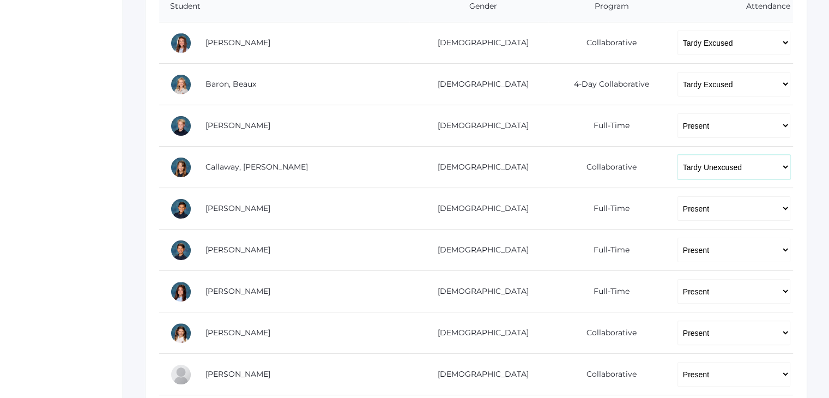
click at [677, 157] on select "-- Present Present-At-Home Tardy Excused Tardy Unexcused Absent Excused Absent …" at bounding box center [733, 167] width 113 height 25
select select "TE"
click at [677, 155] on select "-- Present Present-At-Home Tardy Excused Tardy Unexcused Absent Excused Absent …" at bounding box center [733, 167] width 113 height 25
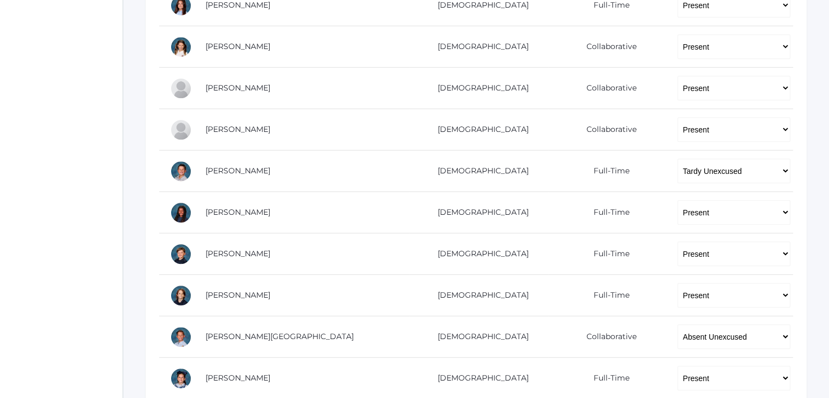
scroll to position [545, 0]
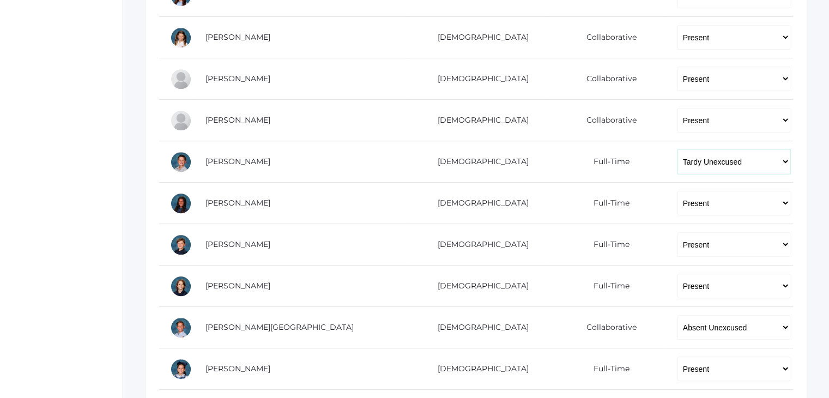
click at [677, 160] on select "-- Present Present-At-Home Tardy Excused Tardy Unexcused Absent Excused Absent …" at bounding box center [733, 161] width 113 height 25
select select "TE"
click at [677, 149] on select "-- Present Present-At-Home Tardy Excused Tardy Unexcused Absent Excused Absent …" at bounding box center [733, 161] width 113 height 25
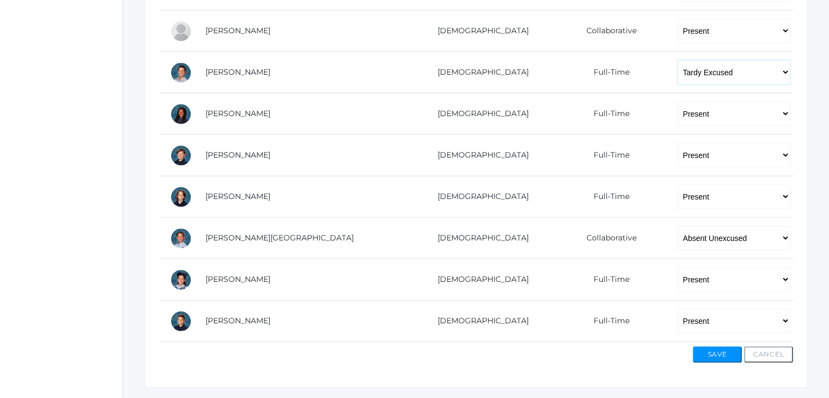
scroll to position [661, 0]
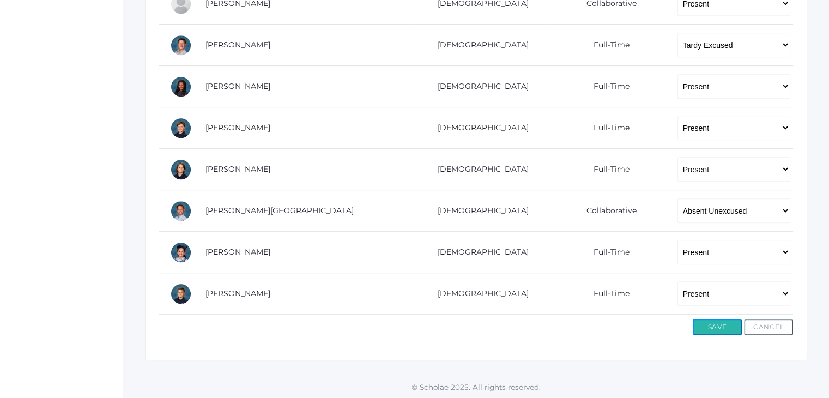
click at [719, 330] on button "Save" at bounding box center [716, 327] width 49 height 16
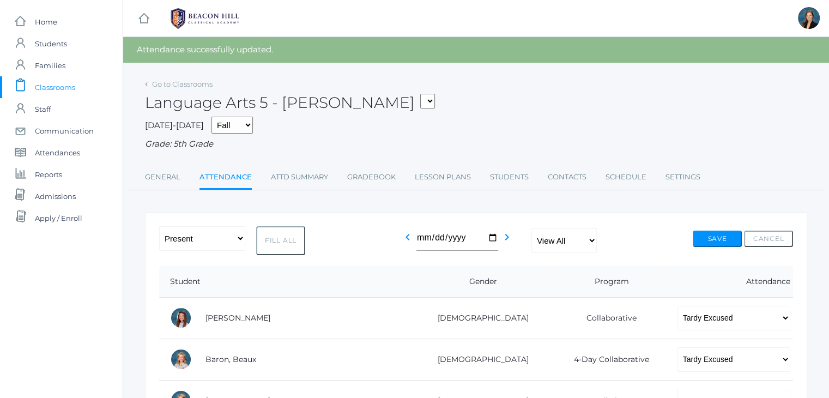
click at [420, 134] on div "[DATE]-[DATE] Fall Spring Grade: 5th Grade" at bounding box center [476, 134] width 662 height 34
click at [543, 127] on div "[DATE]-[DATE] Fall Spring Grade: 5th Grade" at bounding box center [476, 134] width 662 height 34
click at [57, 149] on span "Attendances" at bounding box center [57, 153] width 45 height 22
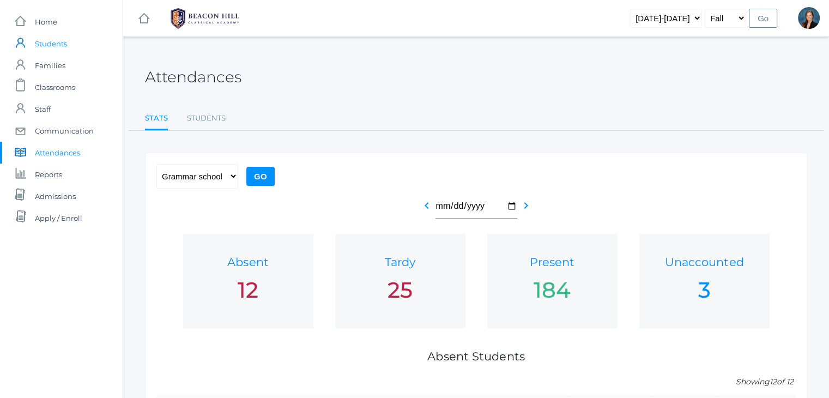
click at [51, 40] on span "Students" at bounding box center [51, 44] width 32 height 22
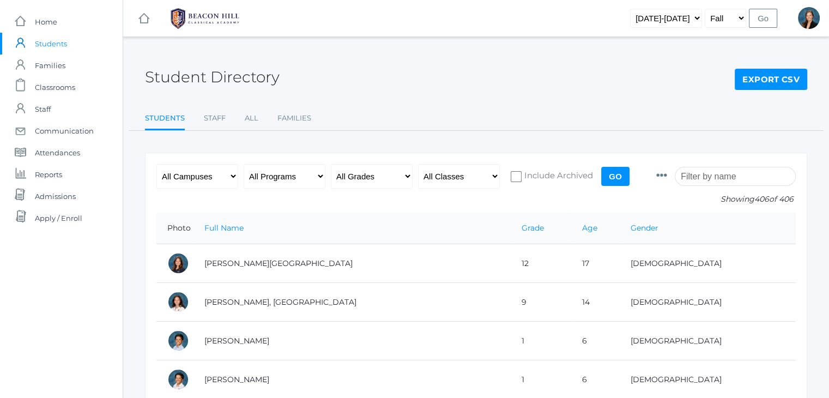
click at [546, 91] on div "Student Directory Export CSV Students Staff All Families Students Staff All Fam…" at bounding box center [476, 91] width 662 height 80
click at [54, 145] on span "Attendances" at bounding box center [57, 153] width 45 height 22
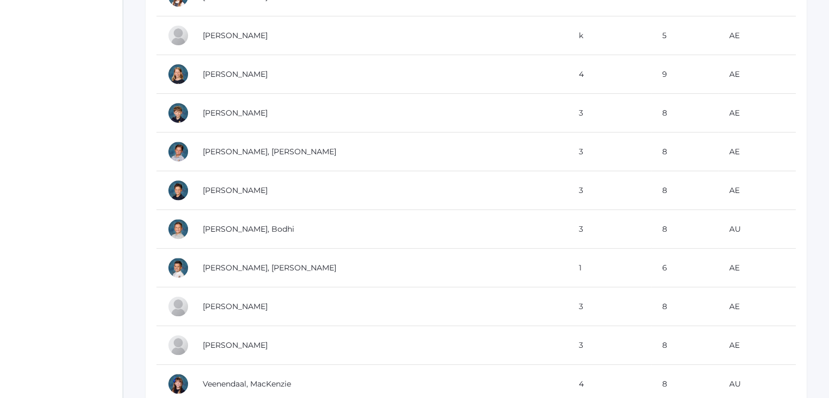
scroll to position [459, 0]
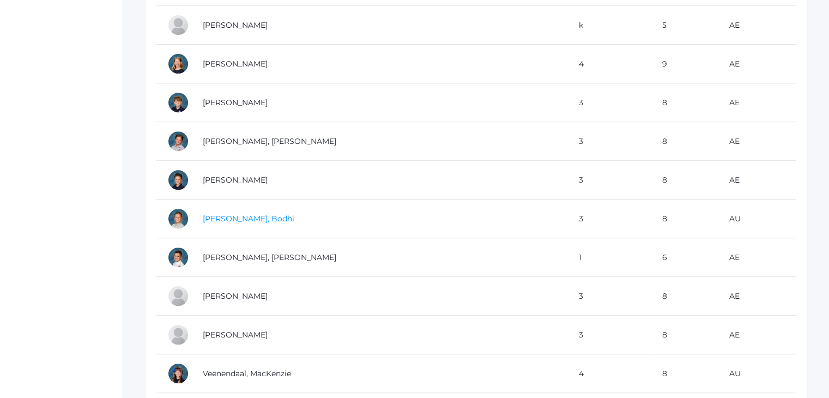
click at [242, 216] on link "[PERSON_NAME], Bodhi" at bounding box center [249, 219] width 92 height 10
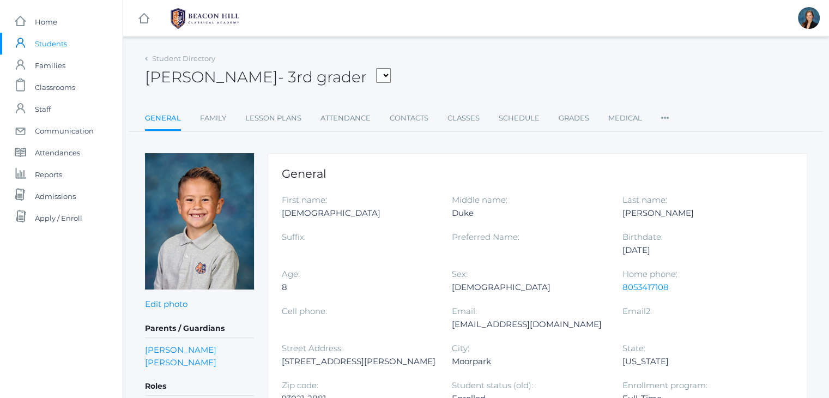
click at [534, 60] on div "Bodhi Reyes - 3rd grader Armstrong, Sadie Bell, Isaiah Burgh, Bennett Canty, Sh…" at bounding box center [476, 71] width 662 height 40
click at [336, 110] on link "Attendance" at bounding box center [345, 118] width 50 height 22
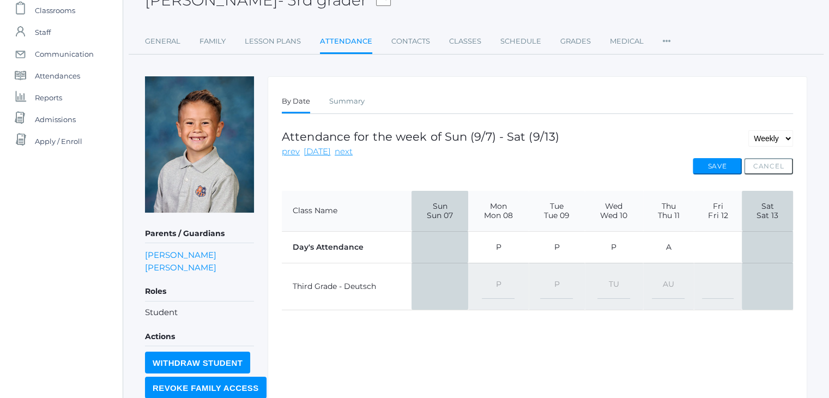
scroll to position [78, 0]
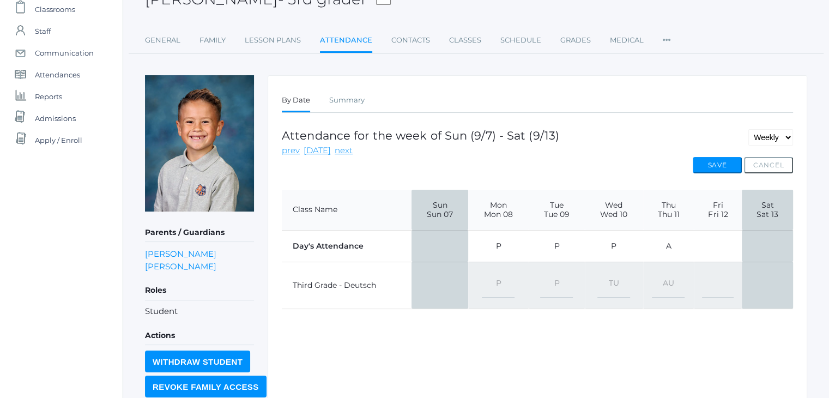
click at [672, 283] on select "-- Present Present-At-Home Tardy Excused Tardy Unexcused Absent Excused Absent …" at bounding box center [668, 285] width 33 height 25
select select "AE"
click at [653, 273] on select "-- Present Present-At-Home Tardy Excused Tardy Unexcused Absent Excused Absent …" at bounding box center [668, 285] width 33 height 25
click at [713, 165] on button "Save" at bounding box center [716, 165] width 49 height 16
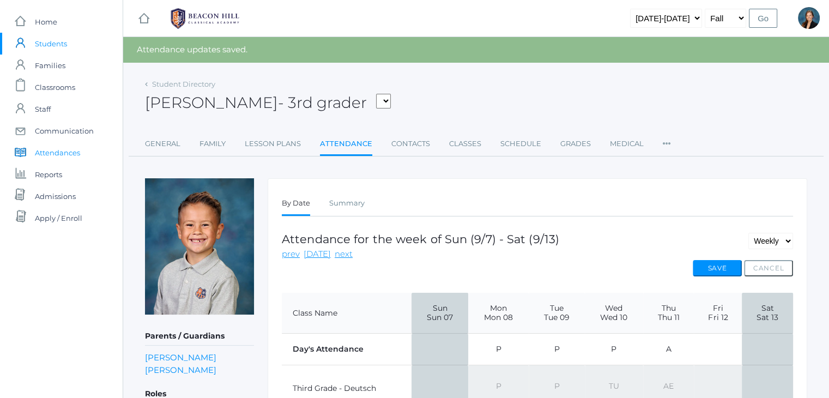
click at [59, 151] on span "Attendances" at bounding box center [57, 153] width 45 height 22
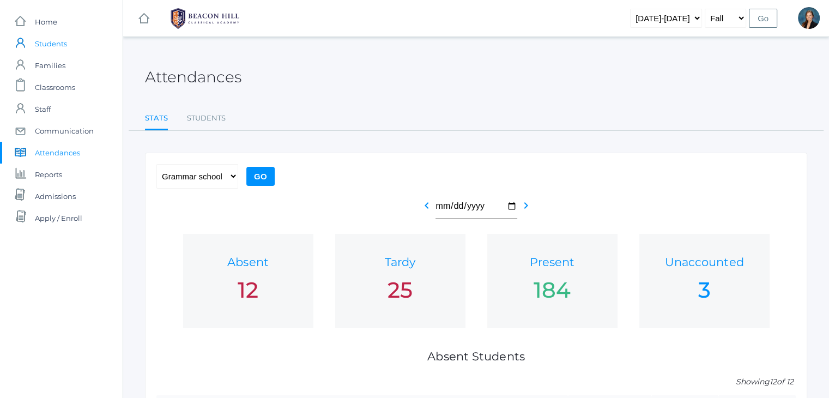
click at [46, 43] on span "Students" at bounding box center [51, 44] width 32 height 22
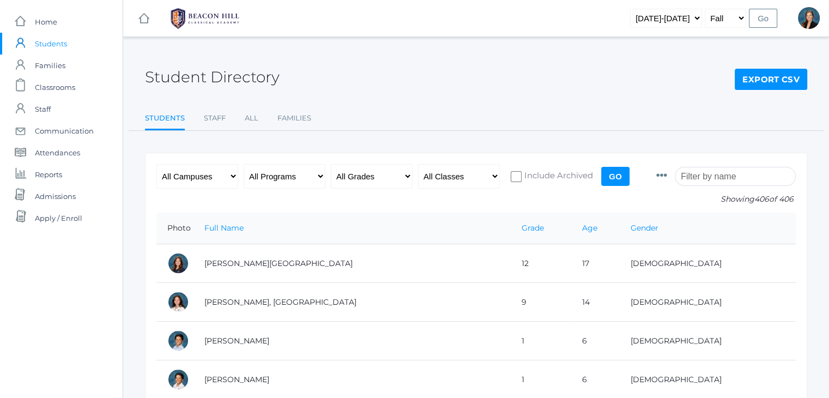
click at [739, 177] on input "search" at bounding box center [734, 176] width 121 height 19
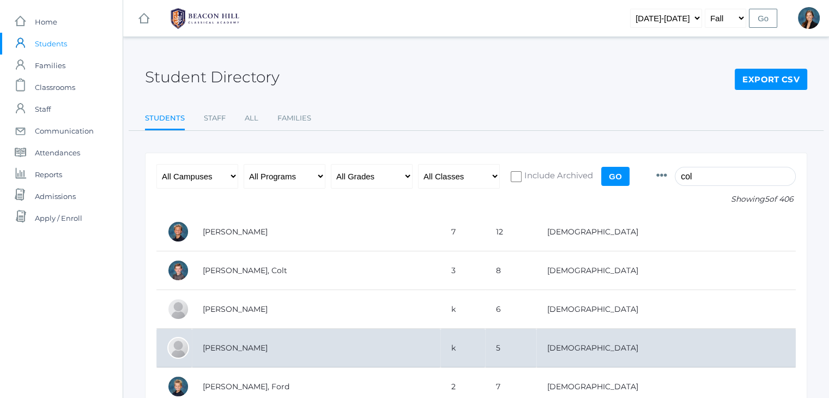
type input "col"
click at [314, 348] on td "[PERSON_NAME]" at bounding box center [316, 348] width 248 height 39
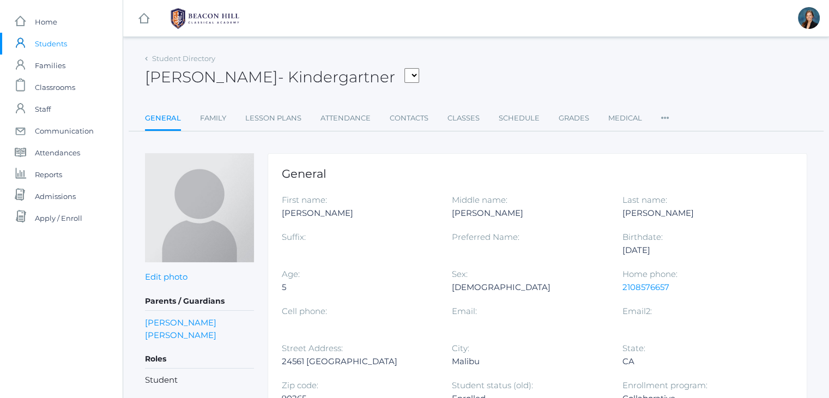
click at [489, 83] on div "[PERSON_NAME] - Kindergartner [PERSON_NAME], [PERSON_NAME], [PERSON_NAME], [PER…" at bounding box center [476, 71] width 662 height 40
click at [179, 318] on link "[PERSON_NAME]" at bounding box center [180, 322] width 71 height 13
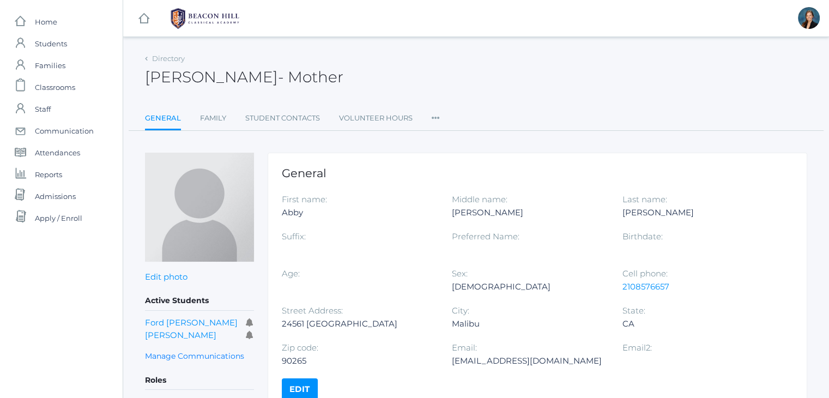
click at [674, 297] on div "Cell phone: 2108576657" at bounding box center [707, 285] width 170 height 37
click at [447, 79] on div "[PERSON_NAME] - Mother [PERSON_NAME] Mother" at bounding box center [476, 71] width 662 height 40
click at [50, 90] on span "Classrooms" at bounding box center [55, 87] width 40 height 22
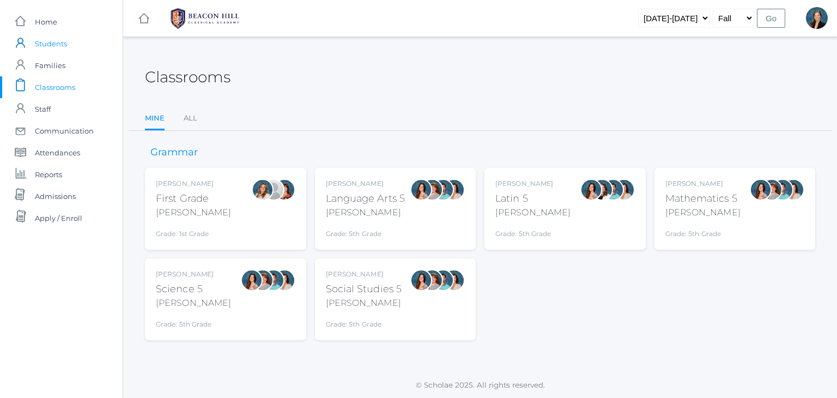
click at [58, 43] on span "Students" at bounding box center [51, 44] width 32 height 22
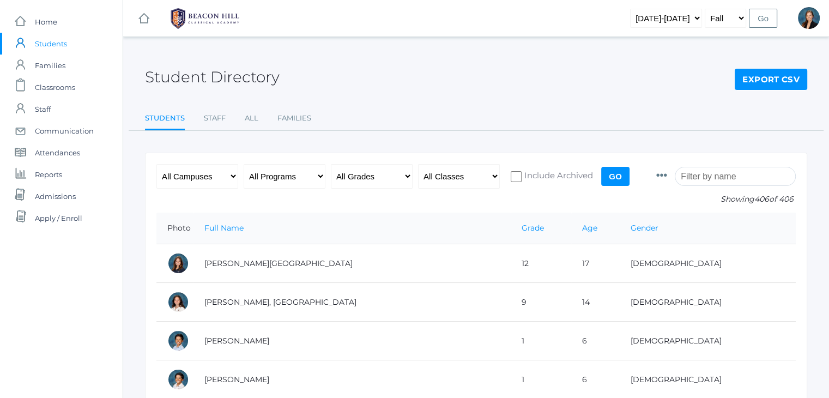
click at [735, 175] on input "search" at bounding box center [734, 176] width 121 height 19
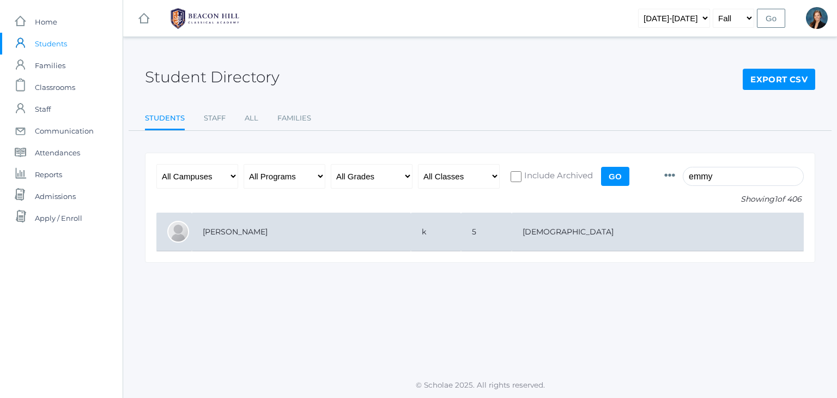
type input "emmy"
click at [239, 222] on td "[PERSON_NAME]" at bounding box center [301, 231] width 219 height 39
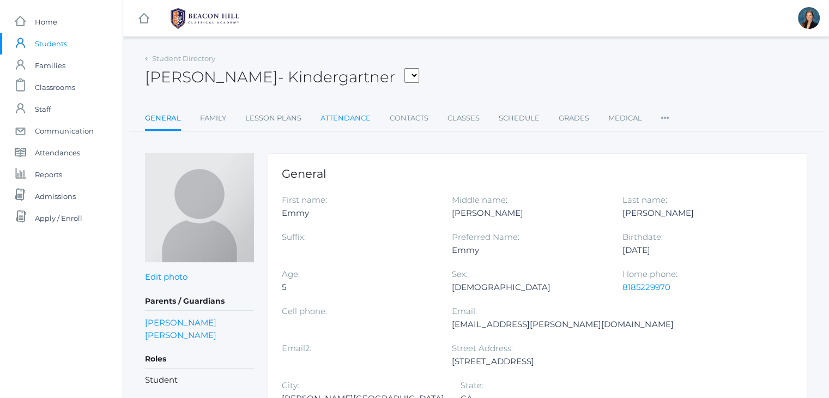
click at [359, 117] on link "Attendance" at bounding box center [345, 118] width 50 height 22
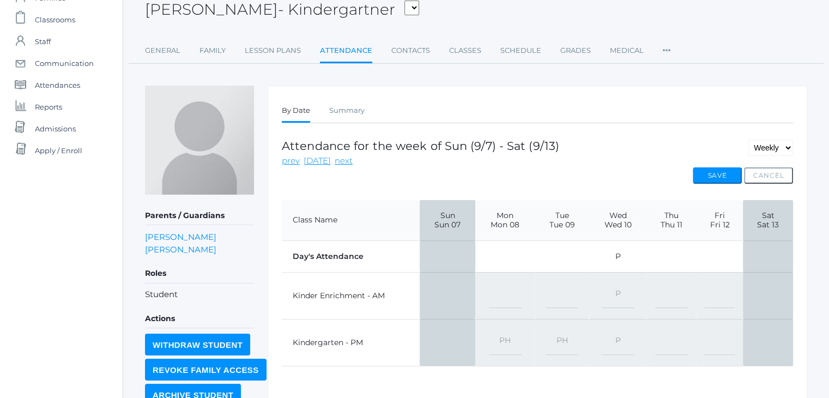
scroll to position [67, 0]
click at [671, 291] on select "-- Present Present-At-Home Tardy Excused Tardy Unexcused Absent Excused Absent …" at bounding box center [671, 296] width 33 height 25
select select "TE"
click at [656, 284] on select "-- Present Present-At-Home Tardy Excused Tardy Unexcused Absent Excused Absent …" at bounding box center [671, 296] width 33 height 25
click at [718, 171] on button "Save" at bounding box center [716, 176] width 49 height 16
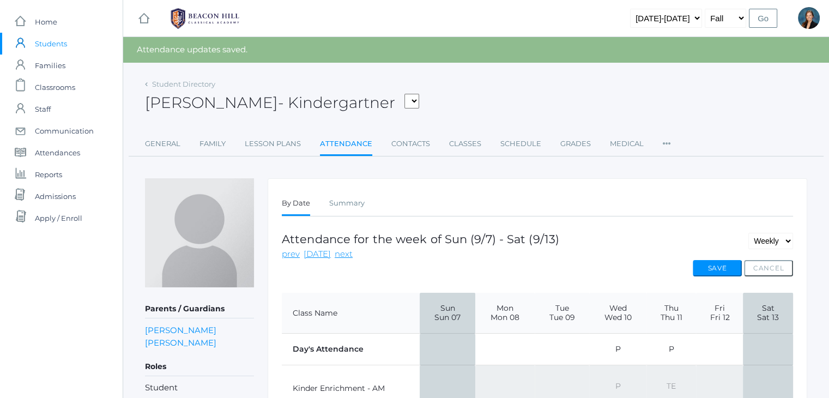
click at [527, 94] on div "Emmy Rodarte - Kindergartner Bair, Charlotte Bell, Jordan Blasman, Lee Callaway…" at bounding box center [476, 96] width 662 height 40
click at [52, 42] on span "Students" at bounding box center [51, 44] width 32 height 22
